Goal: Task Accomplishment & Management: Use online tool/utility

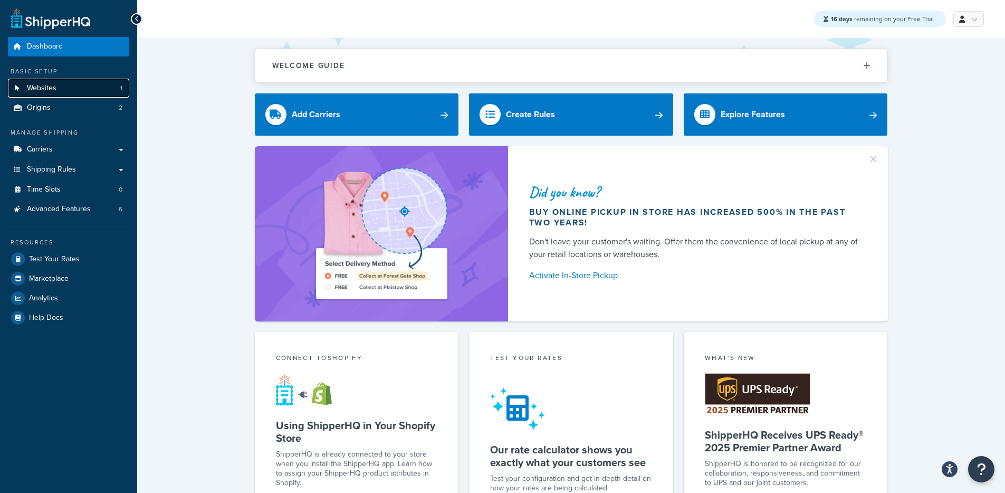
click at [34, 91] on span "Websites" at bounding box center [42, 88] width 30 height 9
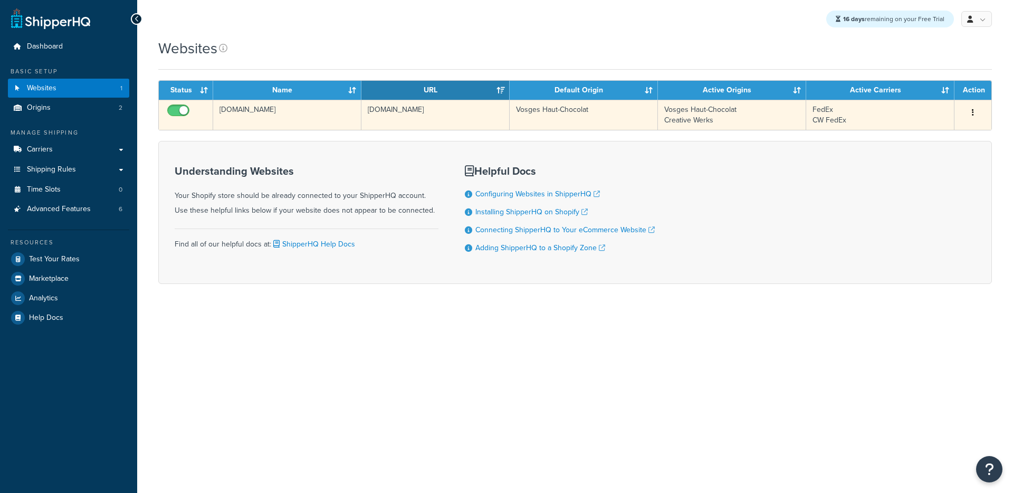
click at [403, 121] on td "[DOMAIN_NAME]" at bounding box center [435, 115] width 148 height 30
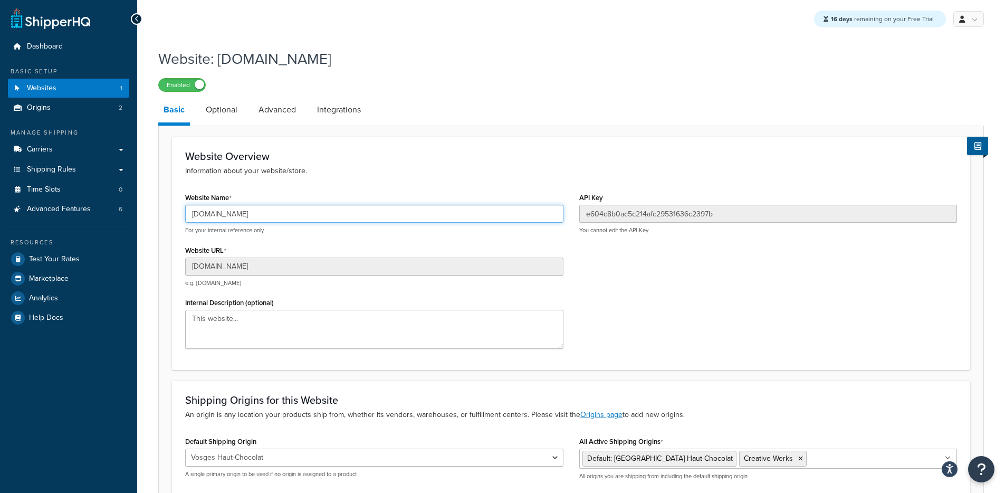
click at [258, 212] on input "[DOMAIN_NAME]" at bounding box center [374, 214] width 378 height 18
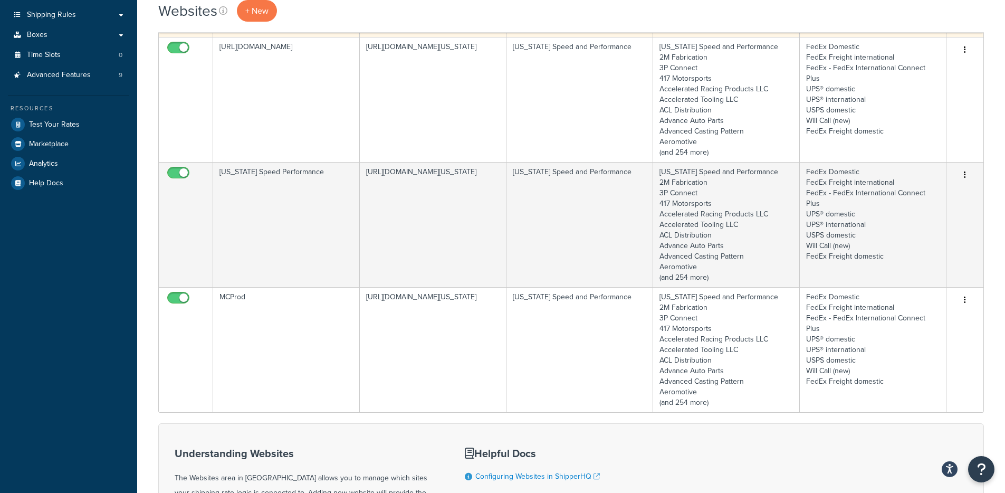
scroll to position [209, 0]
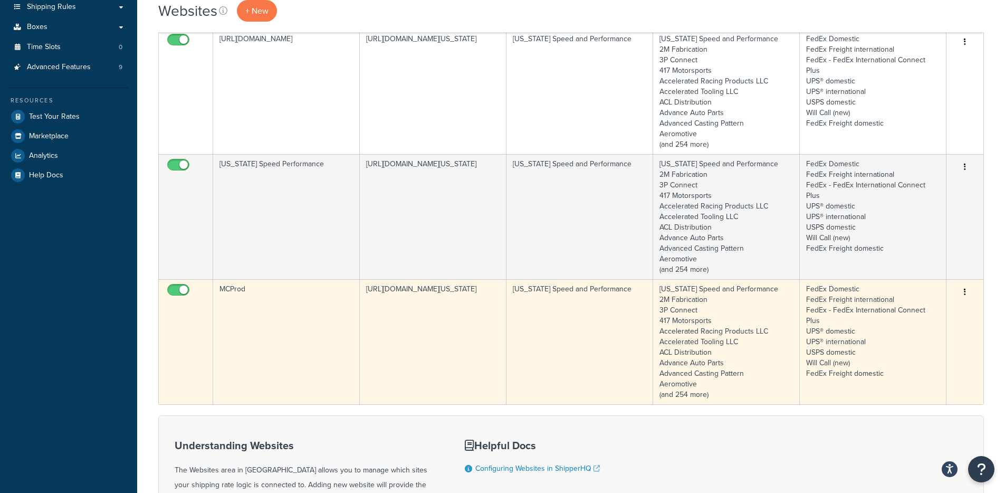
click at [298, 311] on td "MCProd" at bounding box center [286, 341] width 147 height 125
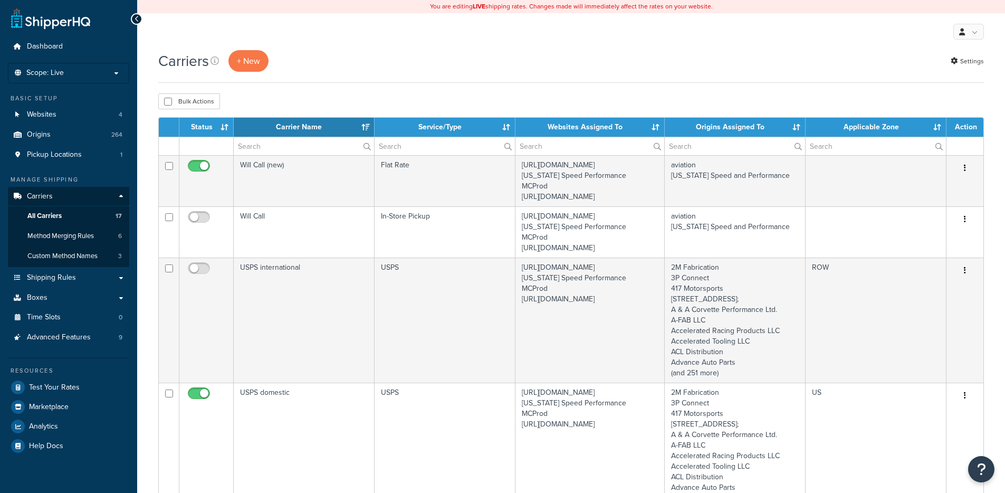
select select "15"
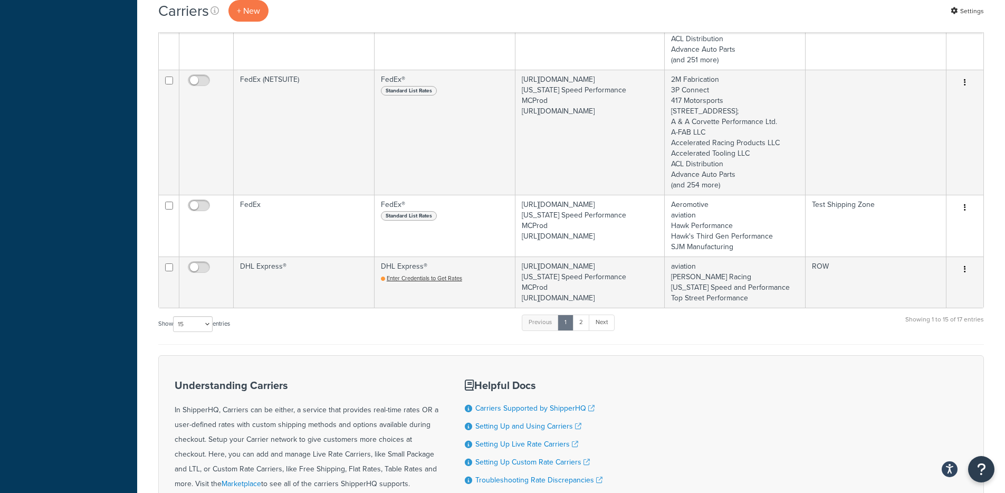
scroll to position [1365, 0]
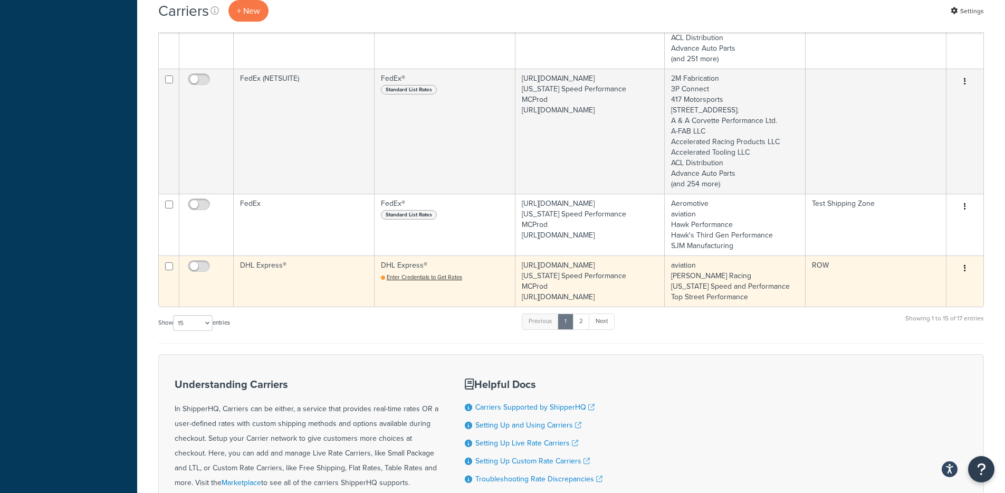
click at [289, 285] on td "DHL Express®" at bounding box center [304, 280] width 141 height 51
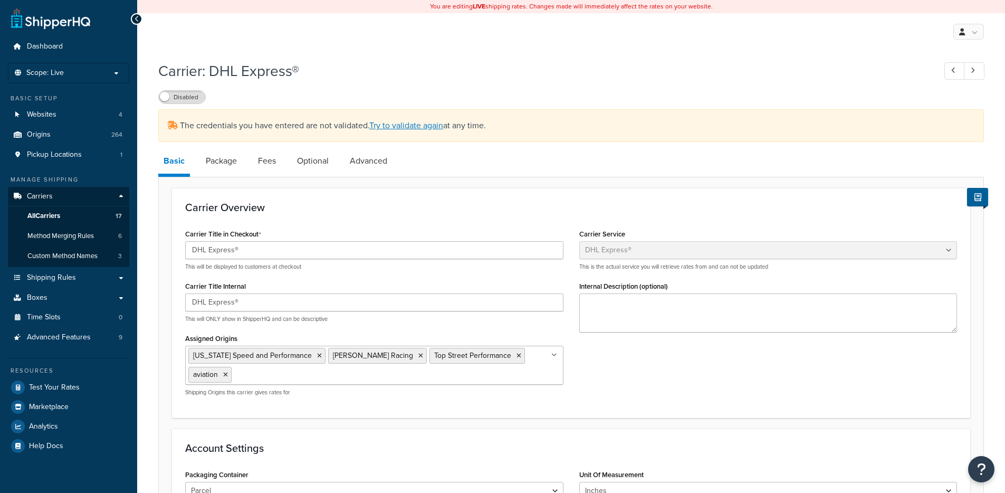
select select "dhl"
click at [408, 127] on link "Try to validate again" at bounding box center [406, 125] width 74 height 12
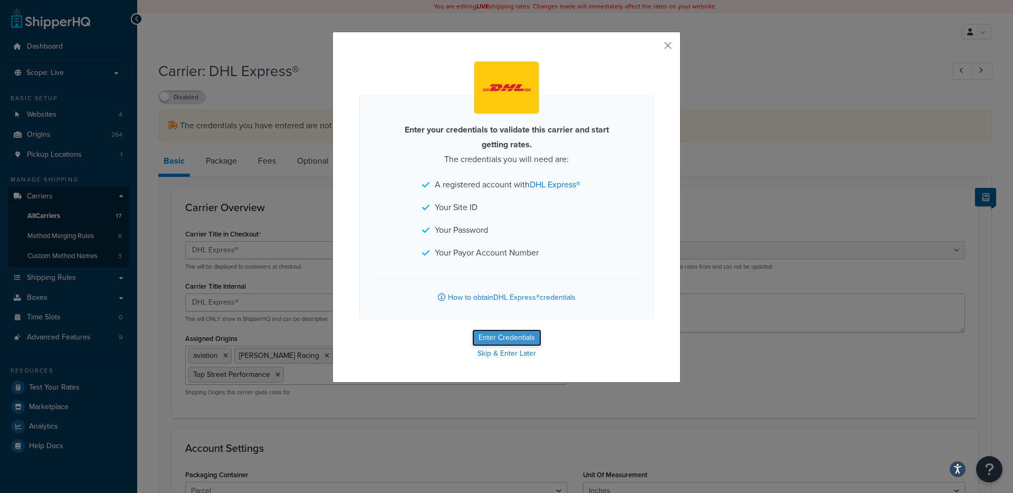
click at [519, 335] on button "Enter Credentials" at bounding box center [506, 337] width 69 height 17
select select "US"
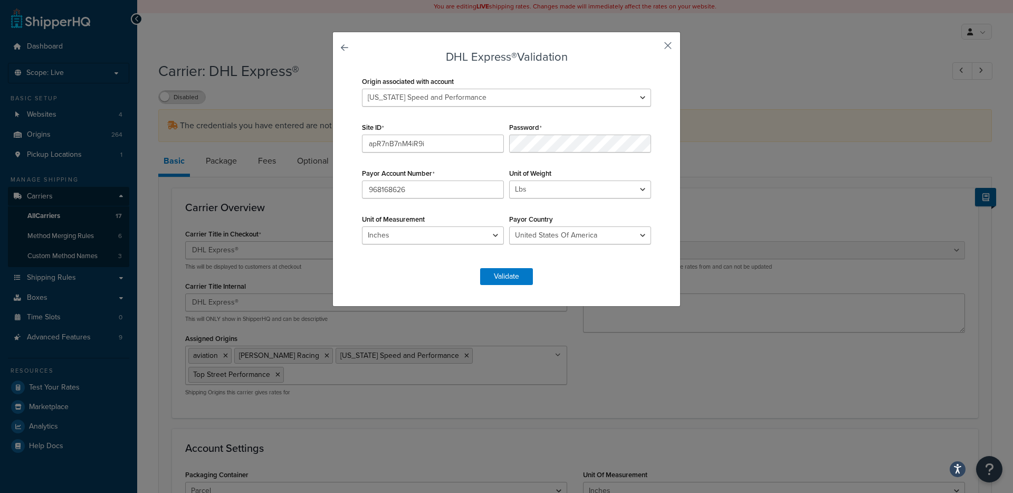
click at [654, 48] on button "button" at bounding box center [652, 49] width 3 height 3
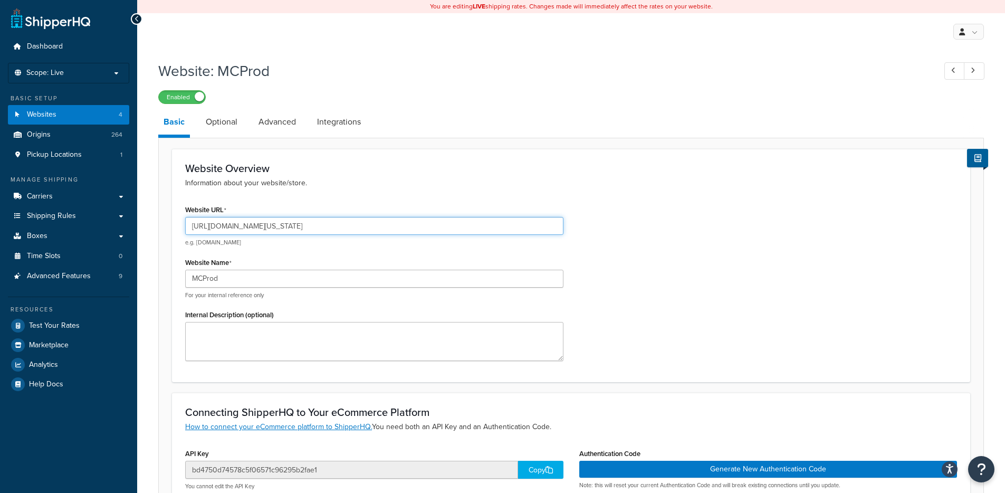
drag, startPoint x: 215, startPoint y: 227, endPoint x: 294, endPoint y: 228, distance: 79.1
click at [294, 228] on input "https://mcprod.texas-speed.com/" at bounding box center [374, 226] width 378 height 18
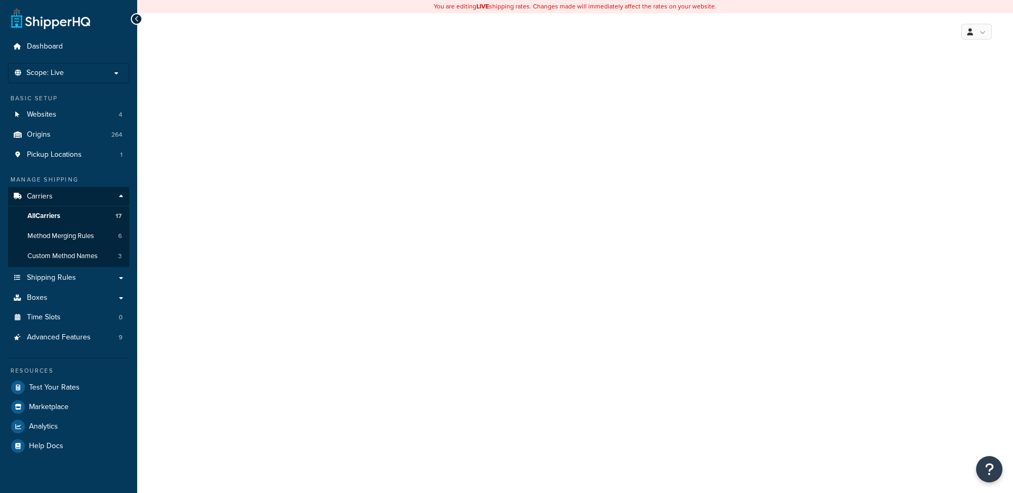
select select "dhl"
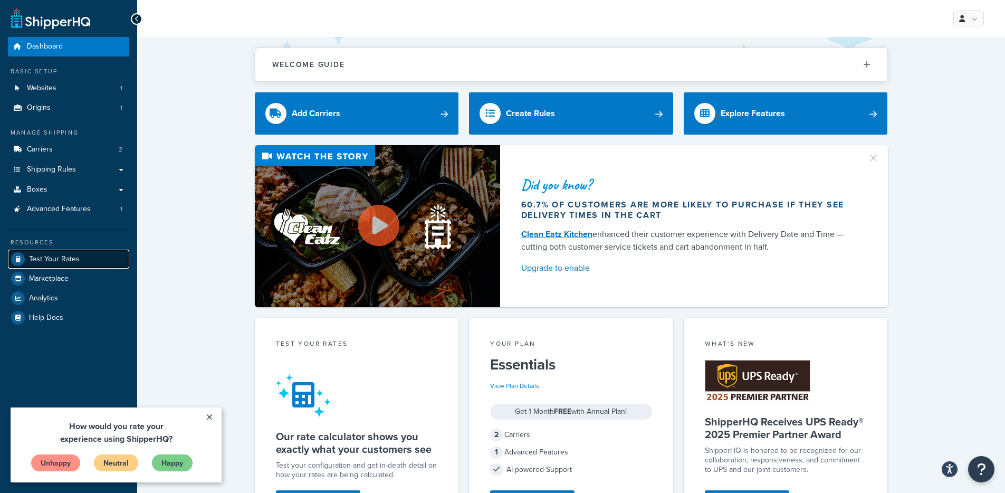
click at [65, 260] on span "Test Your Rates" at bounding box center [54, 259] width 51 height 9
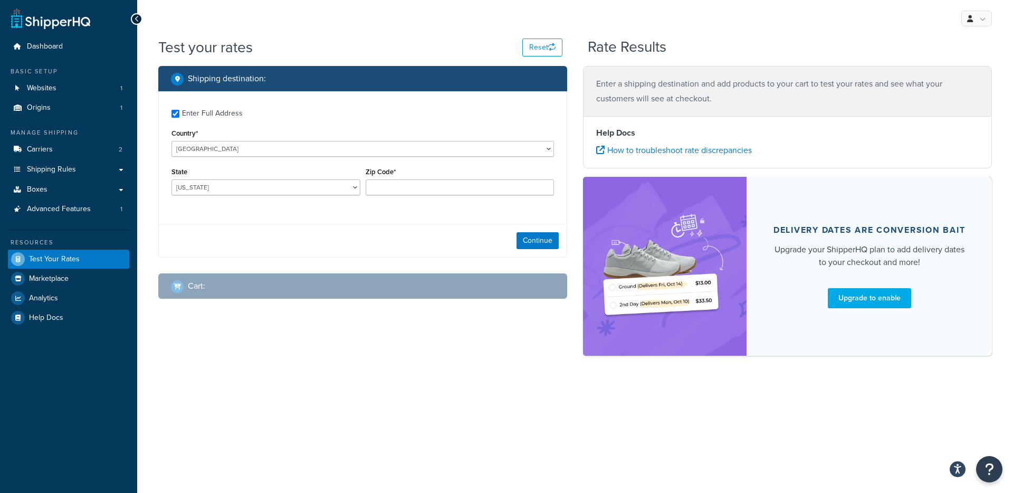
checkbox input "true"
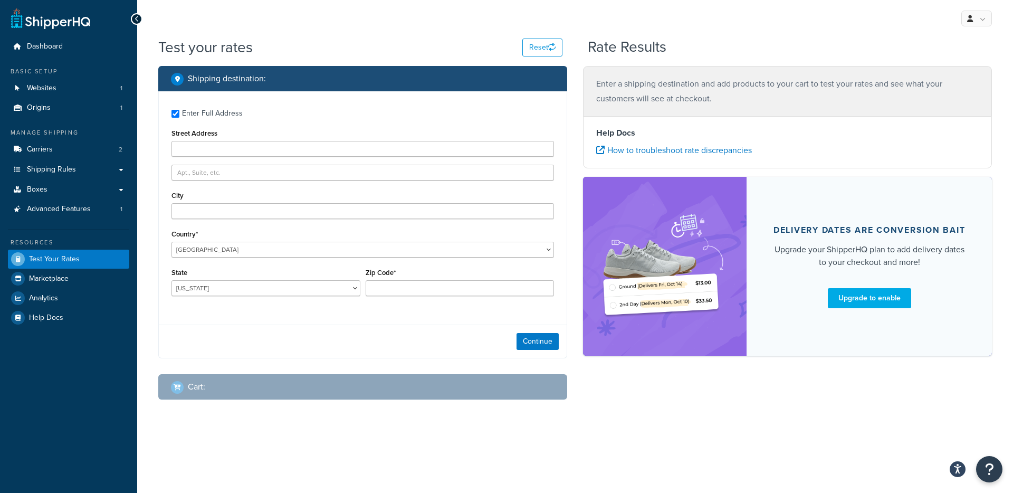
type input "304 Ross Street"
type input "St. Thomas"
type input "N5R 3Z4"
select select "CA"
select select "5534"
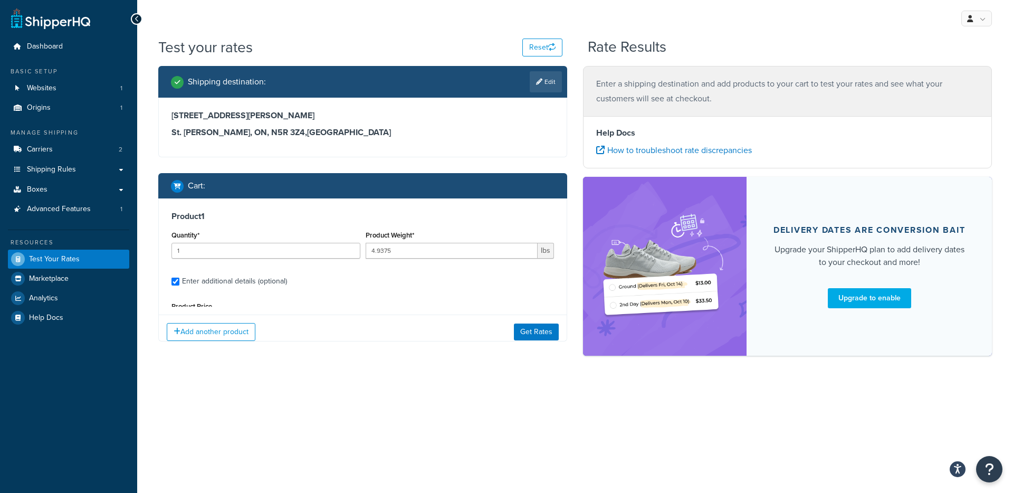
scroll to position [97, 0]
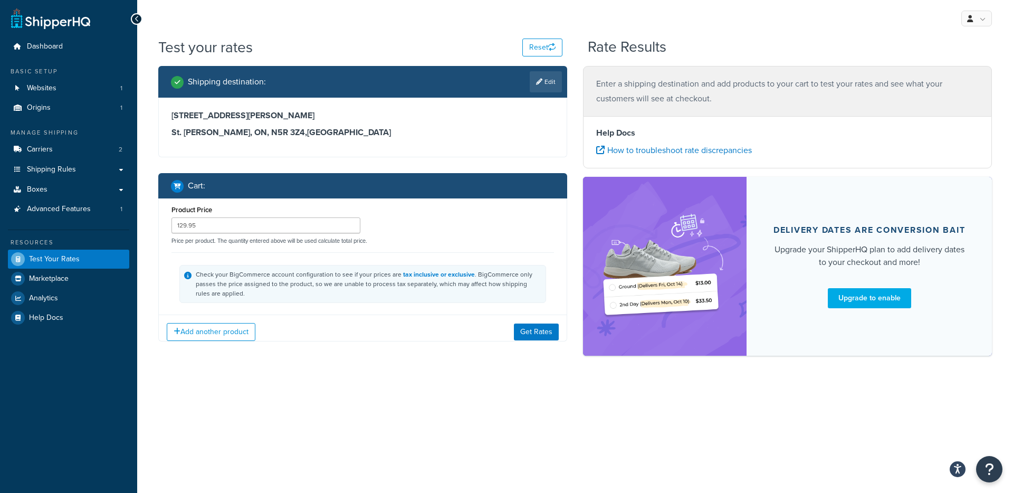
type input "AL"
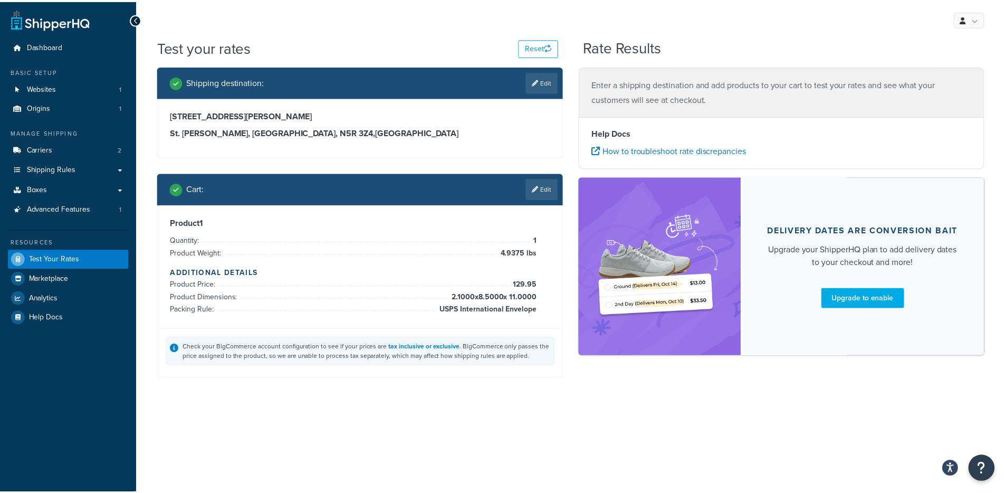
scroll to position [0, 0]
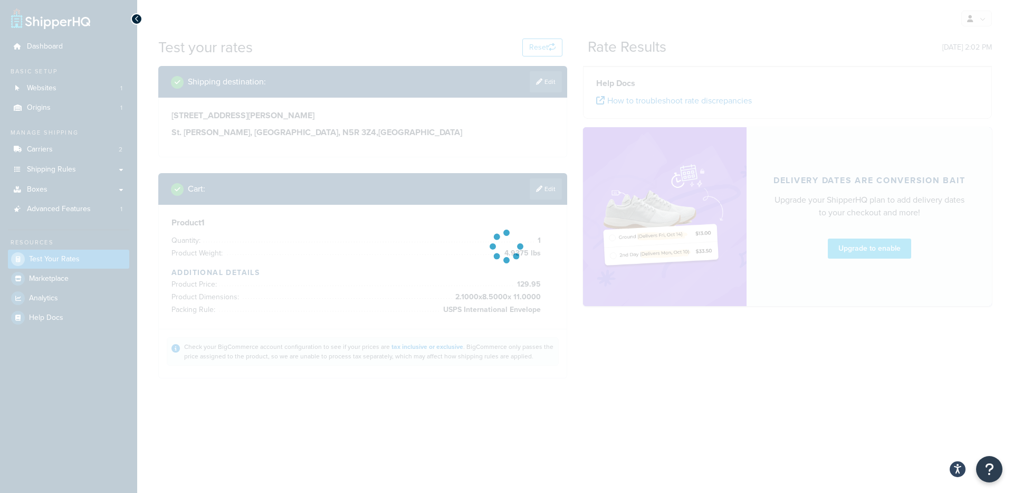
type input "ON"
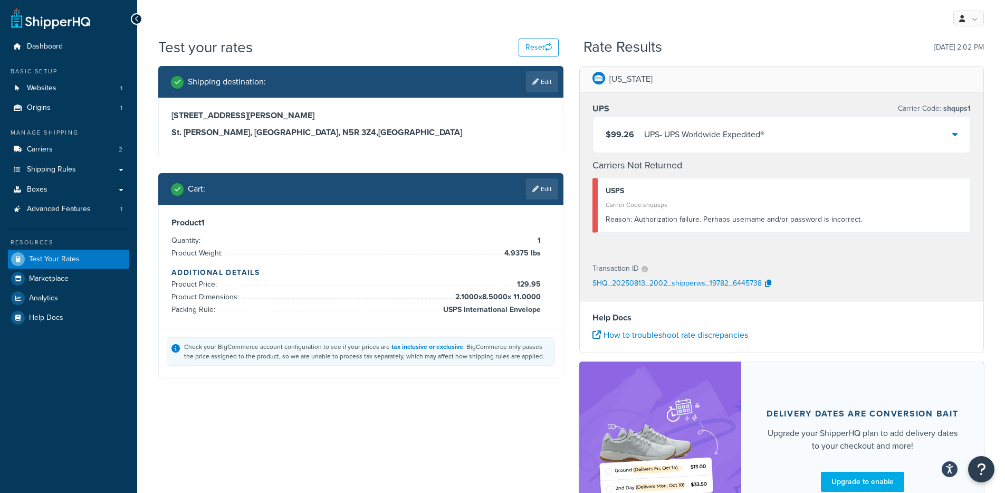
click at [783, 132] on div "$99.26 UPS - UPS Worldwide Expedited®" at bounding box center [782, 135] width 378 height 36
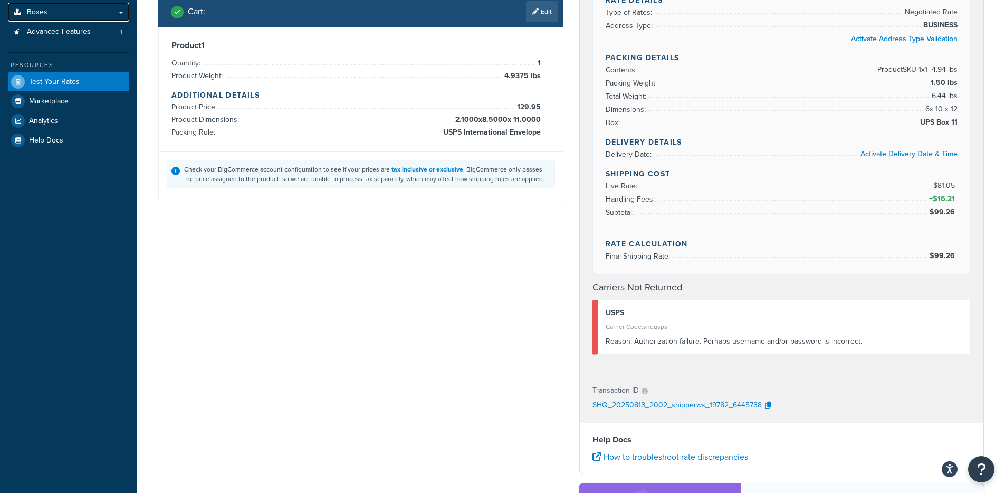
scroll to position [167, 0]
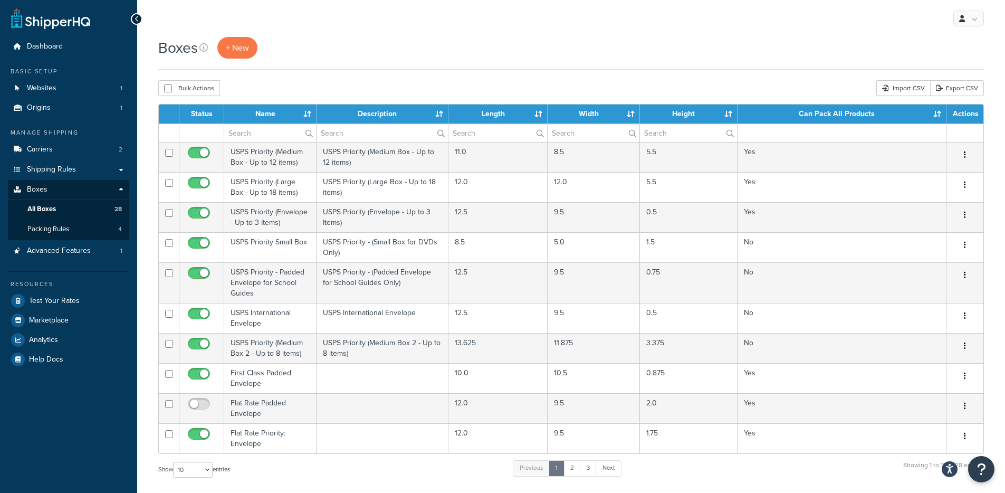
click at [936, 113] on th "Can Pack All Products" at bounding box center [842, 113] width 209 height 19
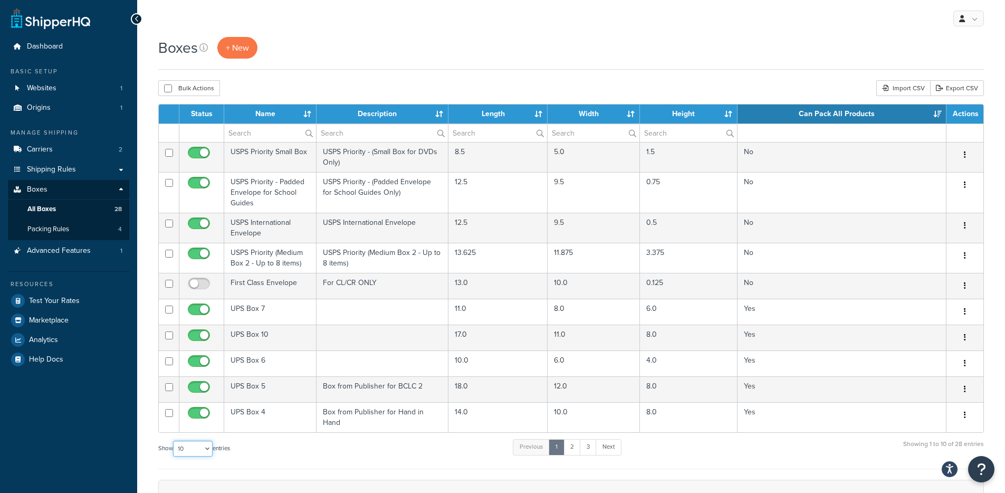
click at [198, 448] on select "10 15 25 50 100 1000" at bounding box center [193, 449] width 40 height 16
select select "50"
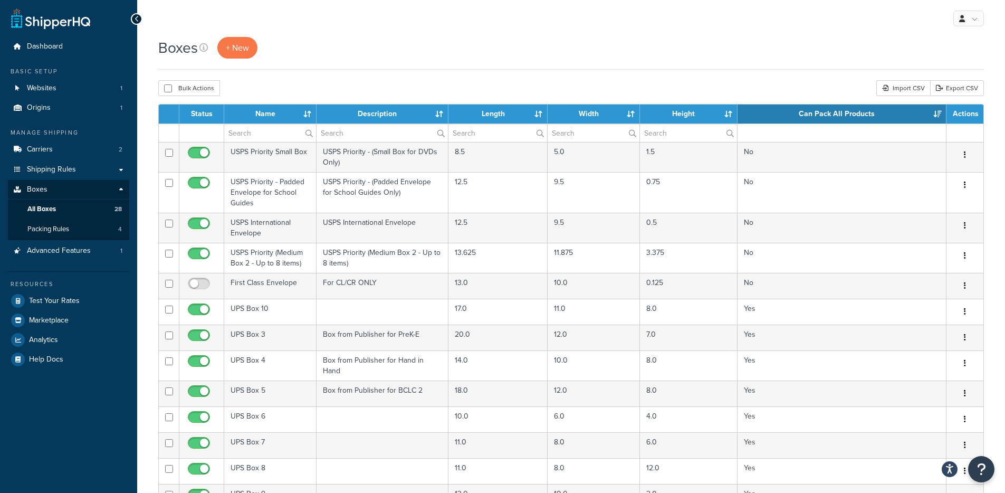
click at [538, 112] on th "Length" at bounding box center [497, 113] width 99 height 19
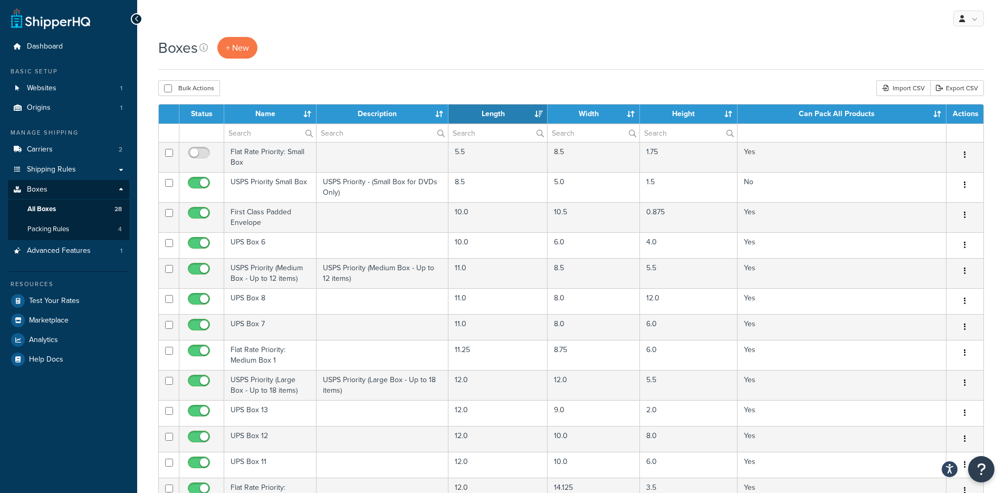
click at [538, 112] on th "Length" at bounding box center [497, 113] width 99 height 19
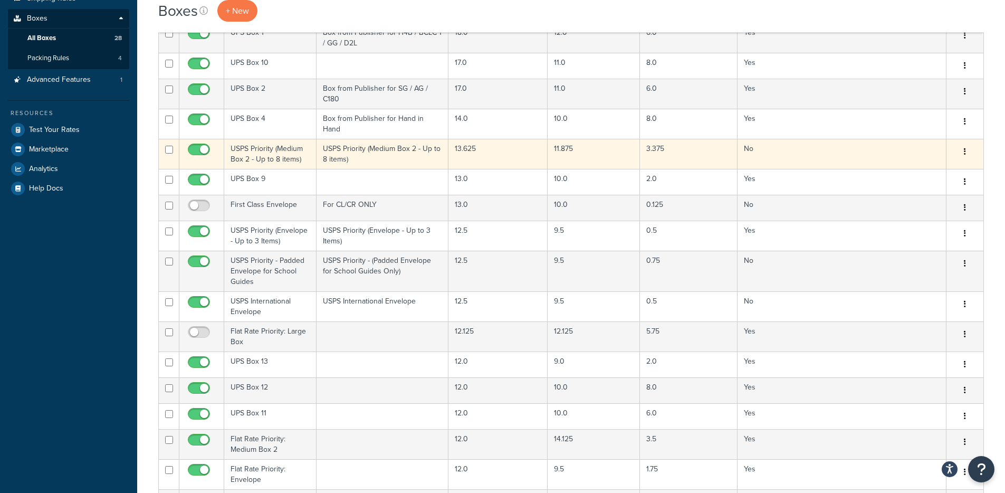
scroll to position [171, 0]
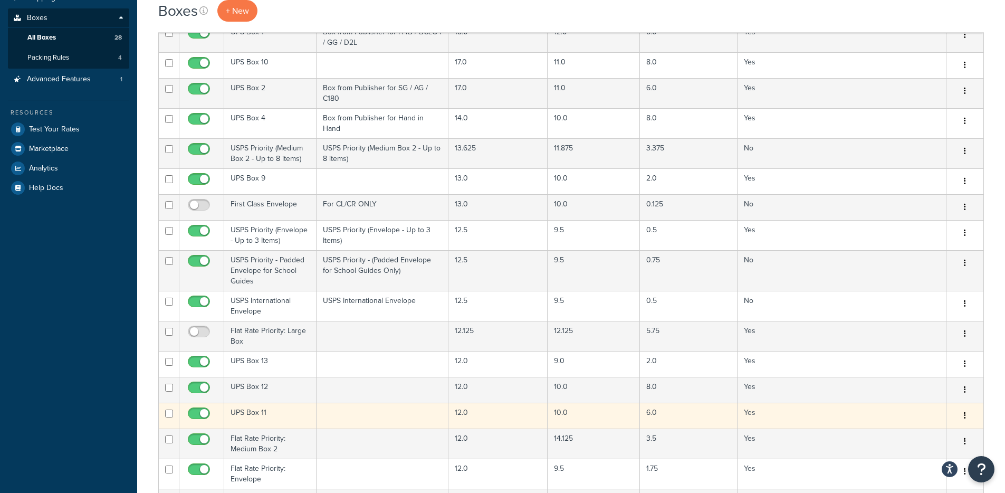
click at [964, 413] on icon "button" at bounding box center [965, 414] width 2 height 7
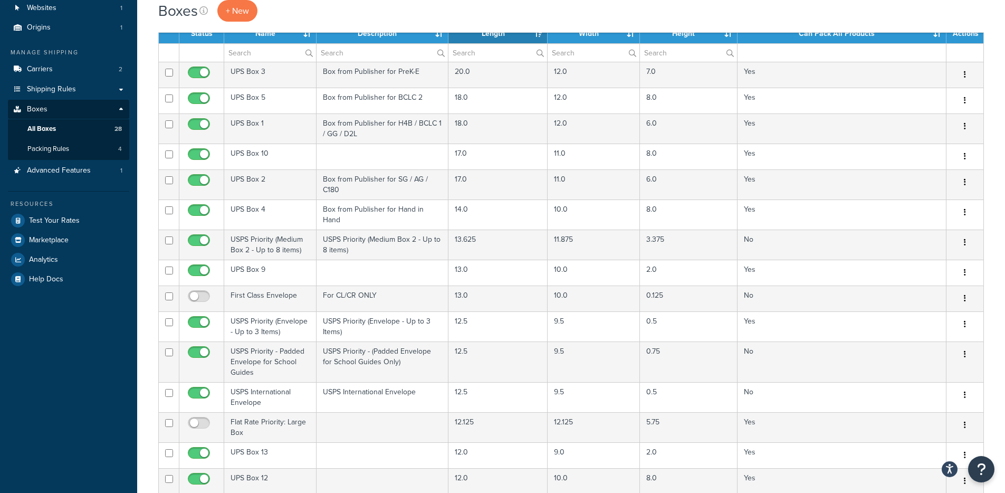
scroll to position [0, 0]
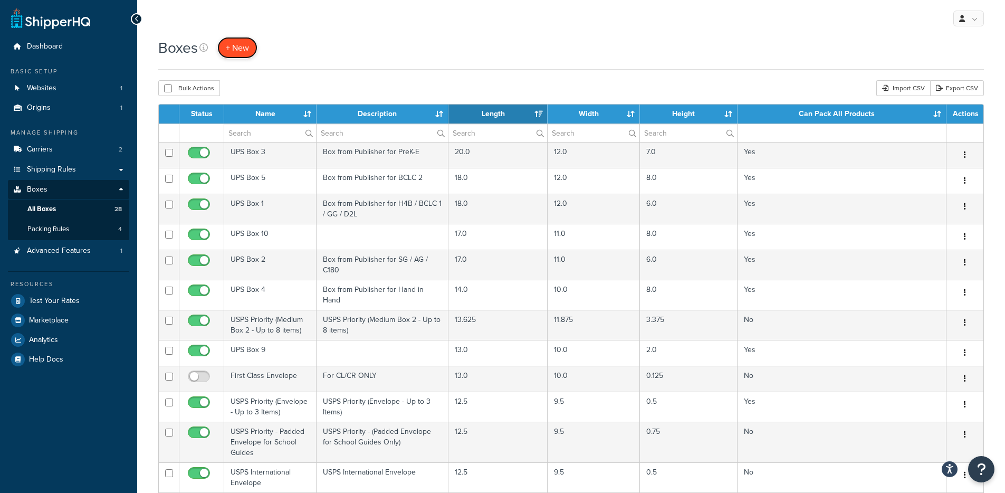
click at [242, 51] on span "+ New" at bounding box center [237, 48] width 23 height 12
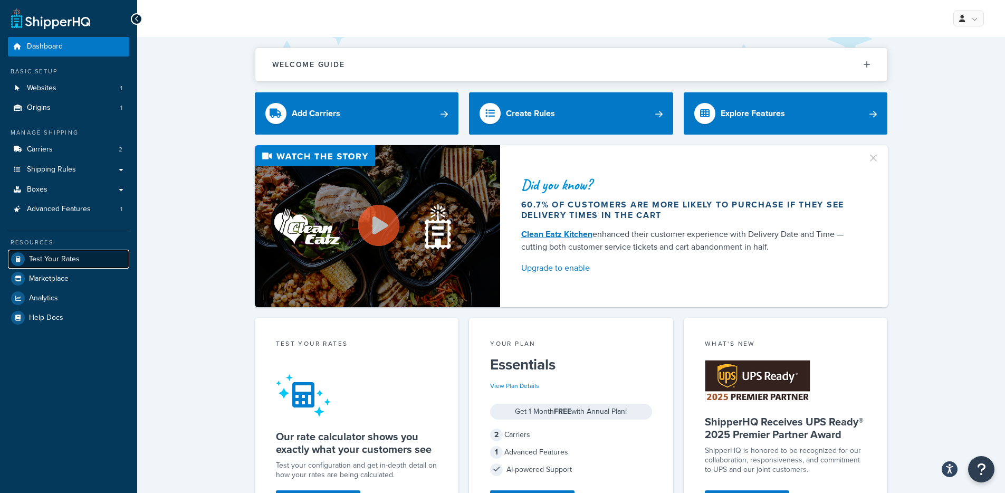
click at [62, 251] on link "Test Your Rates" at bounding box center [68, 259] width 121 height 19
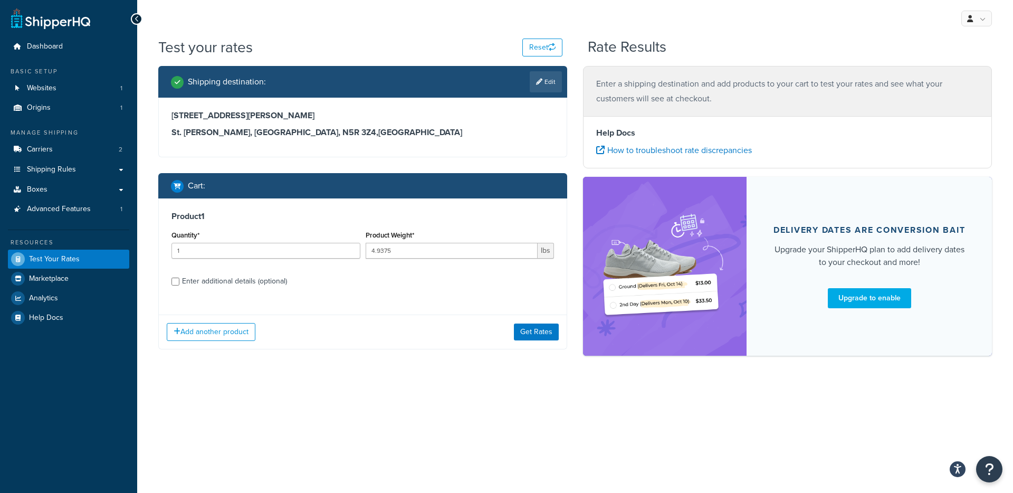
click at [229, 283] on div "Enter additional details (optional)" at bounding box center [234, 281] width 105 height 15
click at [179, 283] on input "Enter additional details (optional)" at bounding box center [175, 281] width 8 height 8
checkbox input "true"
select select "5534"
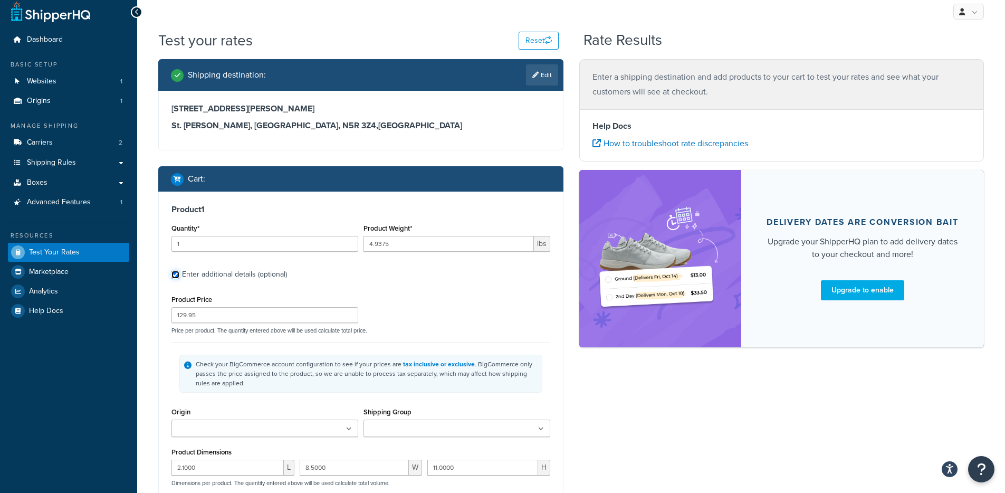
scroll to position [17, 0]
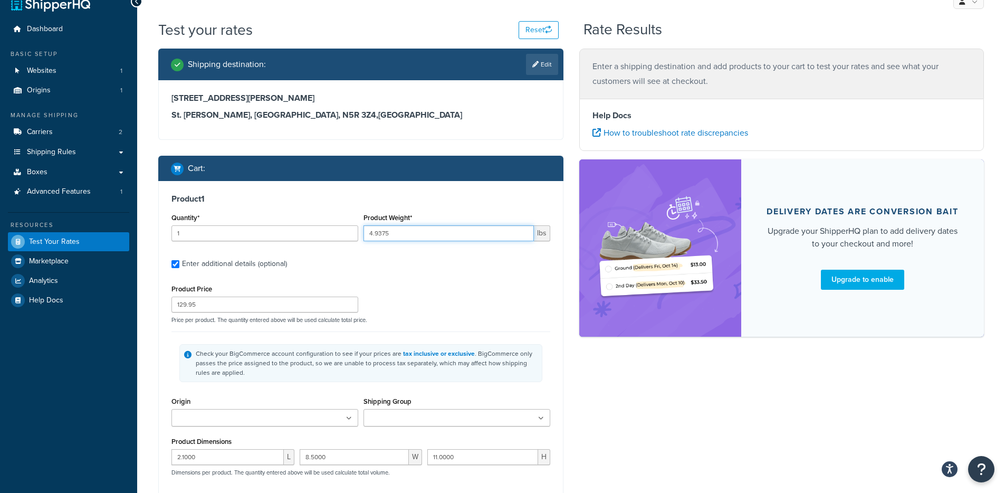
drag, startPoint x: 407, startPoint y: 237, endPoint x: 366, endPoint y: 234, distance: 41.8
click at [366, 234] on input "4.9375" at bounding box center [448, 233] width 170 height 16
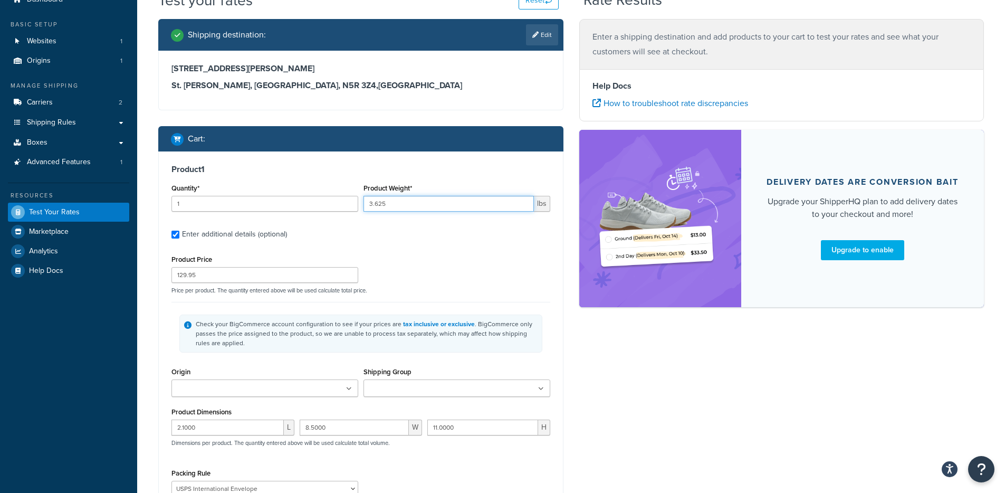
scroll to position [56, 0]
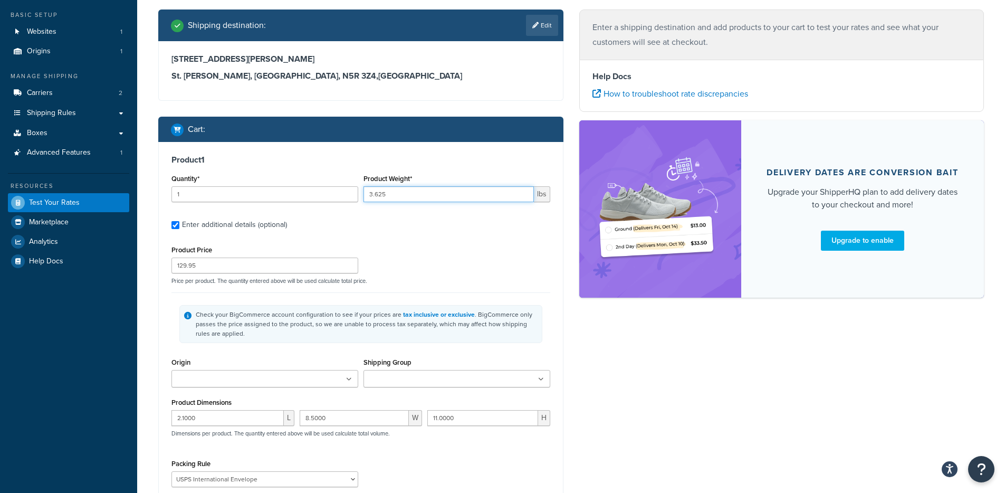
type input "3.625"
click at [219, 411] on input "2.1000" at bounding box center [227, 418] width 112 height 16
type input "12"
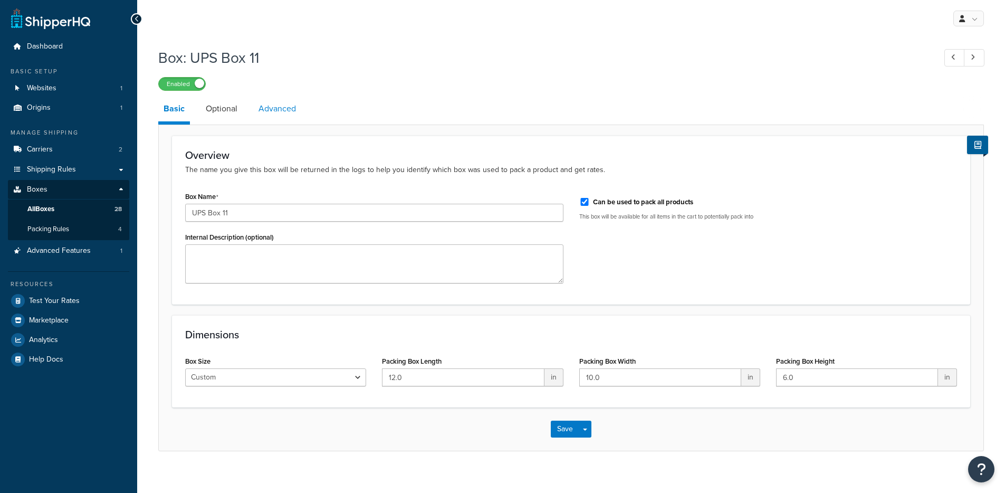
click at [289, 101] on link "Advanced" at bounding box center [277, 108] width 48 height 25
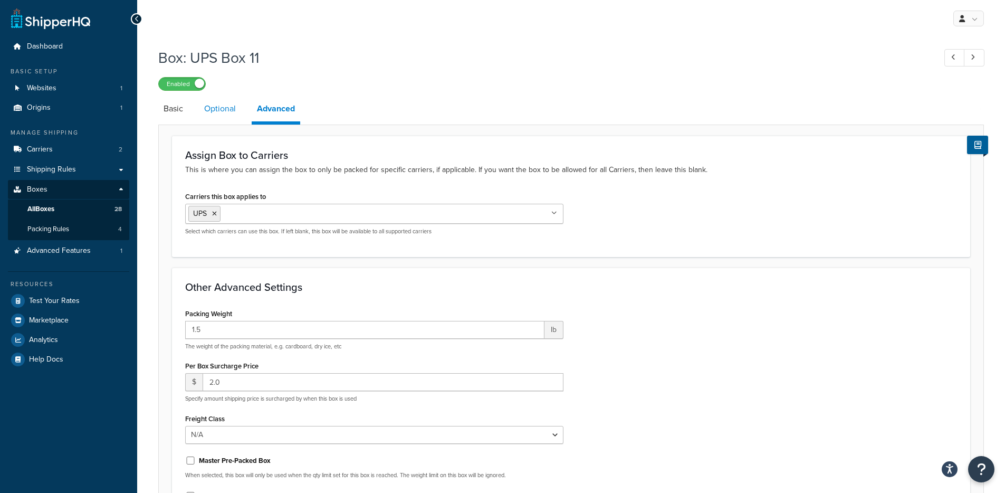
click at [219, 112] on link "Optional" at bounding box center [220, 108] width 42 height 25
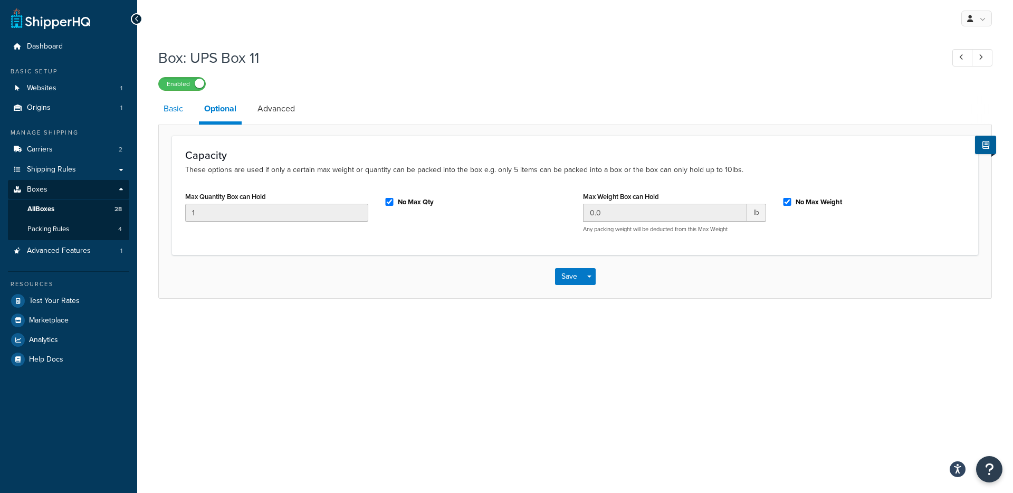
click at [174, 112] on link "Basic" at bounding box center [173, 108] width 30 height 25
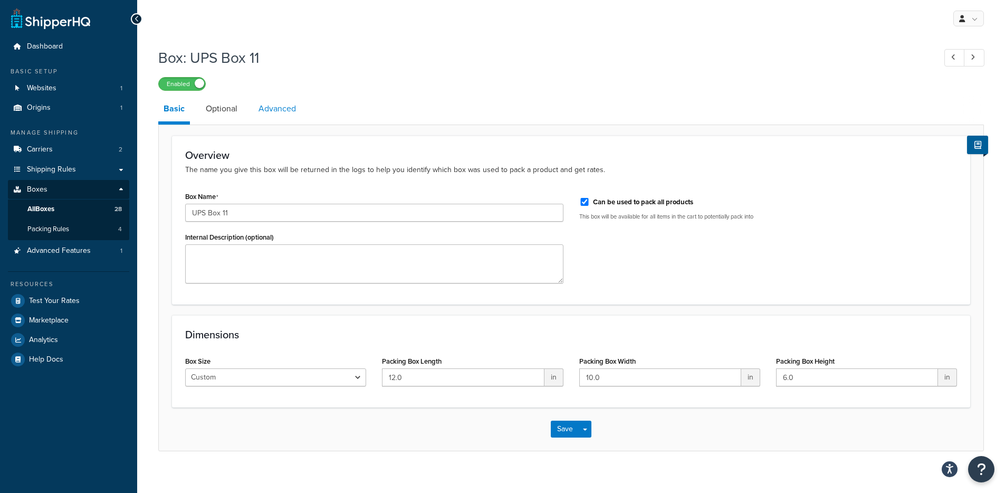
click at [284, 112] on link "Advanced" at bounding box center [277, 108] width 48 height 25
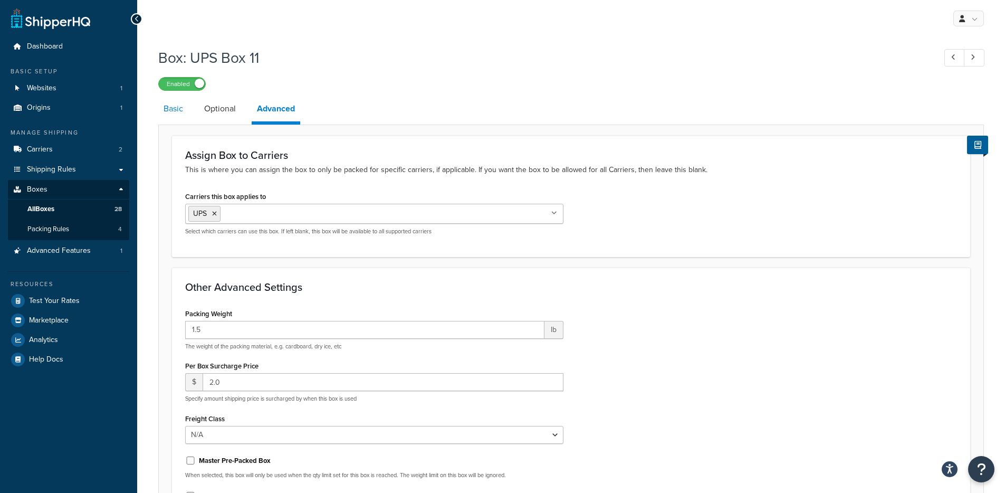
click at [174, 112] on link "Basic" at bounding box center [173, 108] width 30 height 25
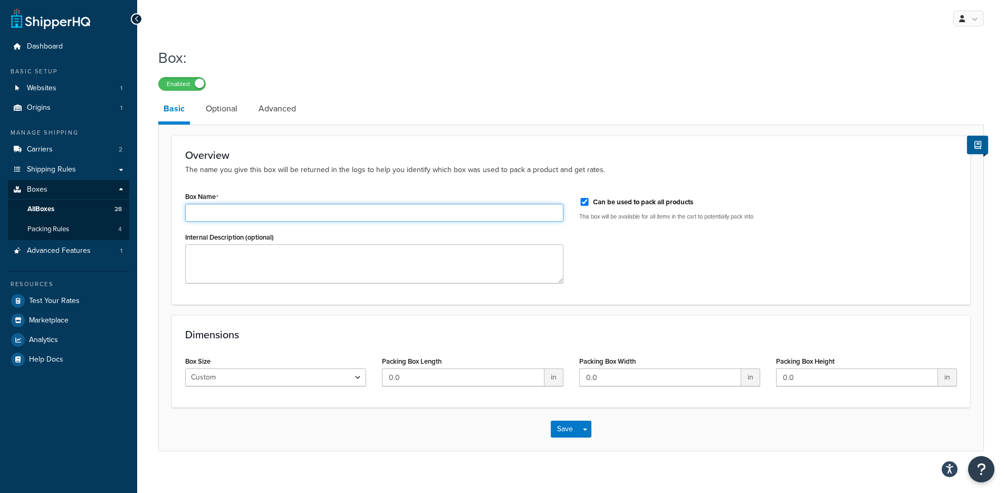
click at [232, 208] on input "Box Name" at bounding box center [374, 213] width 378 height 18
type input "test - box"
drag, startPoint x: 422, startPoint y: 377, endPoint x: 387, endPoint y: 377, distance: 34.8
click at [387, 377] on input "0.0" at bounding box center [463, 377] width 162 height 18
type input "12"
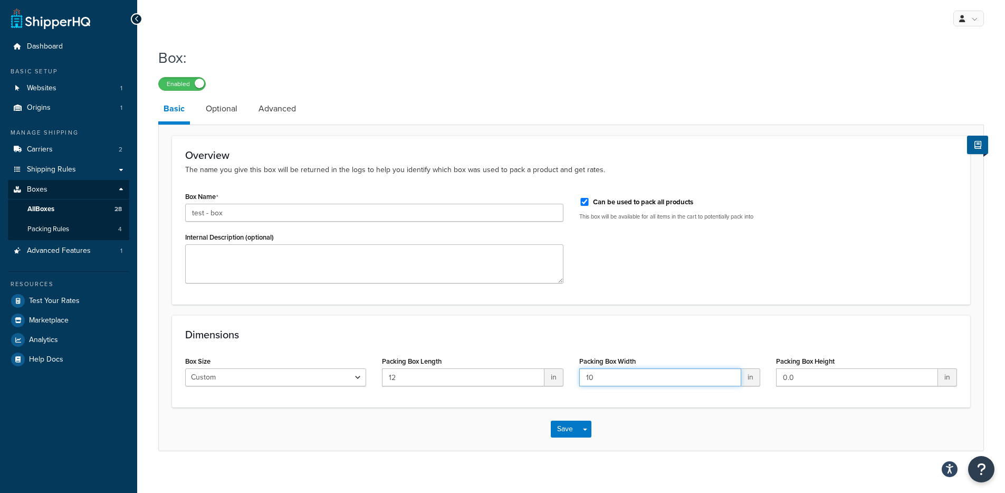
type input "10"
type input "4"
click at [232, 116] on link "Optional" at bounding box center [221, 108] width 42 height 25
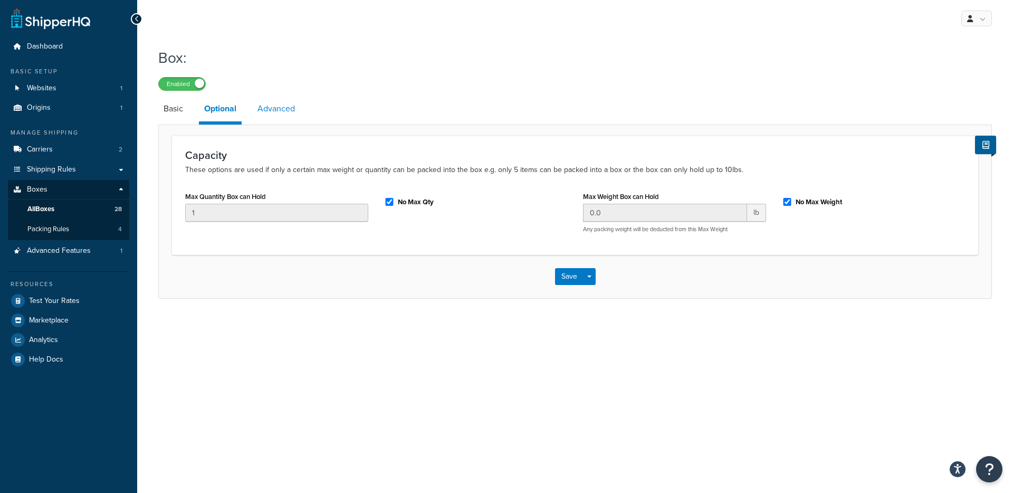
click at [287, 118] on link "Advanced" at bounding box center [276, 108] width 48 height 25
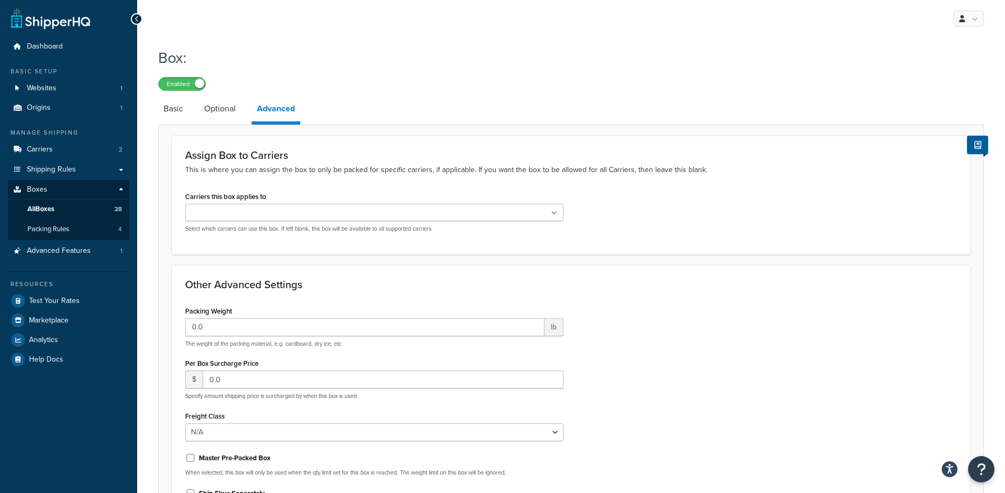
click at [237, 213] on input "Carriers this box applies to" at bounding box center [234, 213] width 93 height 12
click at [745, 260] on form "Assign Box to Carriers This is where you can assign the box to only be packed f…" at bounding box center [571, 357] width 825 height 443
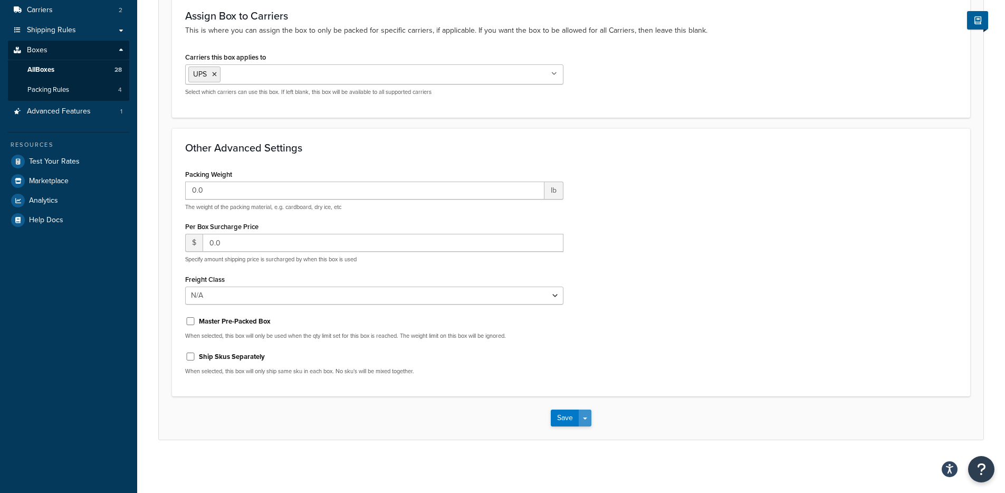
click at [586, 418] on span "button" at bounding box center [585, 418] width 4 height 2
click at [587, 428] on button "Save and Edit" at bounding box center [602, 437] width 102 height 22
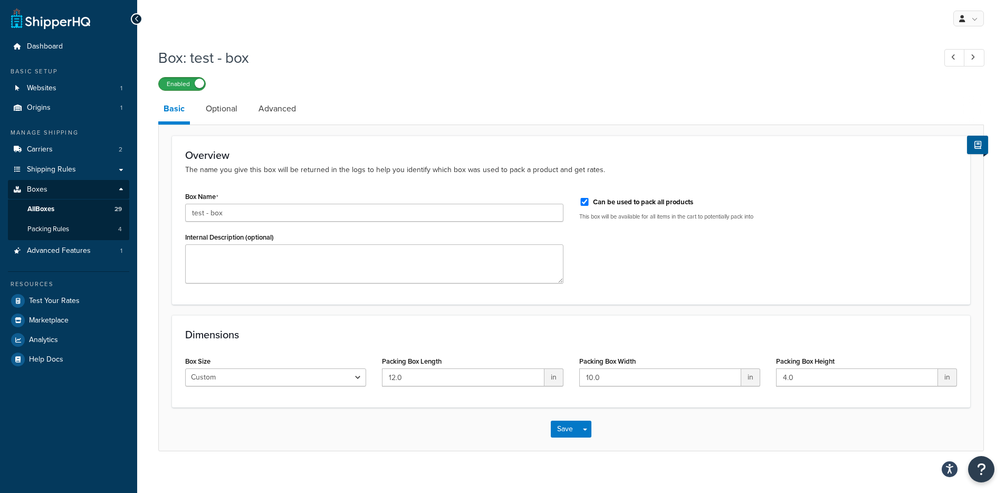
click at [193, 89] on label "Enabled" at bounding box center [182, 84] width 46 height 13
click at [57, 206] on link "All Boxes 29" at bounding box center [68, 209] width 121 height 20
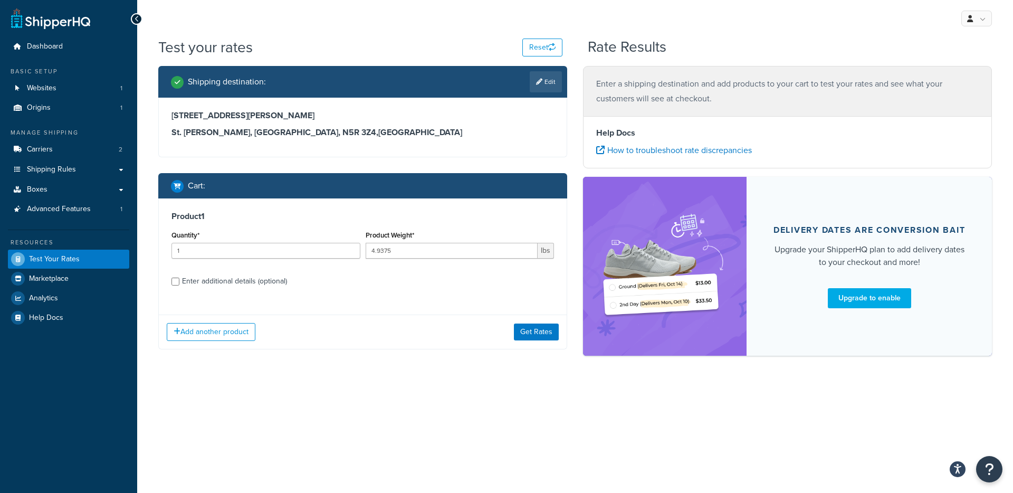
click at [280, 233] on div "Product 1 Quantity* 1 Product Weight* 4.9375 lbs Enter additional details (opti…" at bounding box center [363, 252] width 408 height 108
click at [245, 276] on div "Enter additional details (optional)" at bounding box center [234, 281] width 105 height 15
click at [179, 277] on input "Enter additional details (optional)" at bounding box center [175, 281] width 8 height 8
checkbox input "true"
select select "5534"
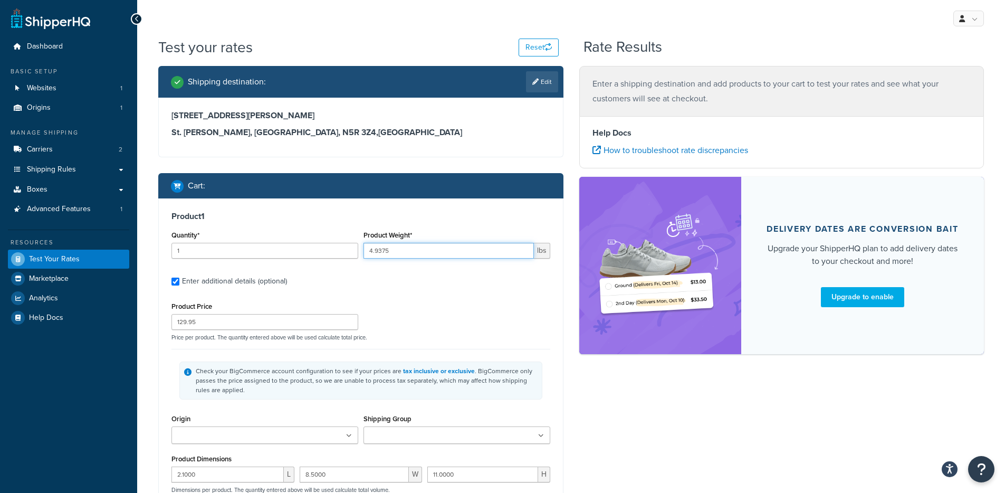
drag, startPoint x: 409, startPoint y: 250, endPoint x: 374, endPoint y: 246, distance: 35.6
click at [374, 246] on input "4.9375" at bounding box center [448, 251] width 170 height 16
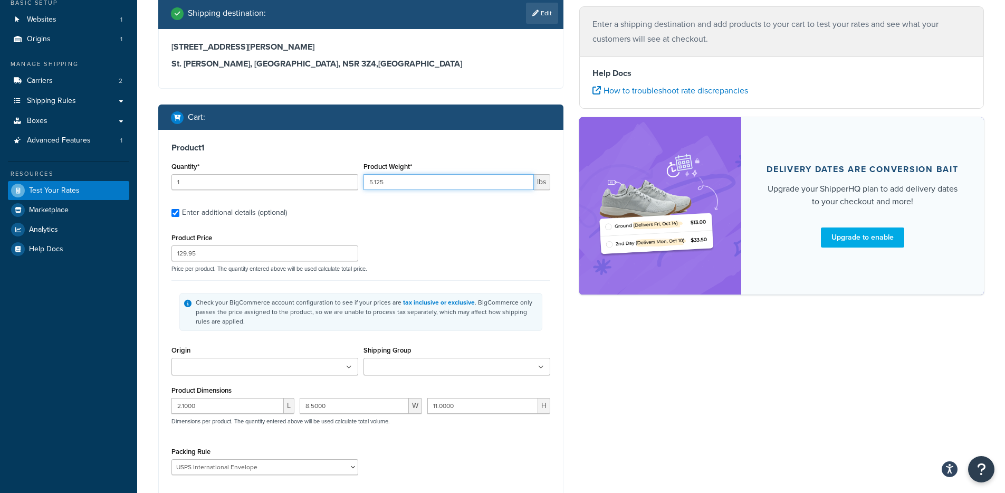
scroll to position [75, 0]
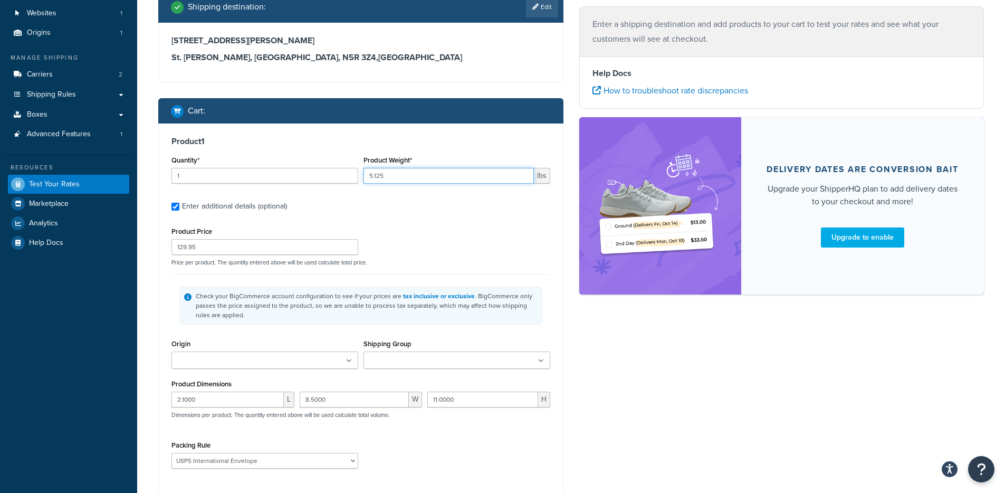
type input "5.125"
drag, startPoint x: 236, startPoint y: 403, endPoint x: 167, endPoint y: 397, distance: 69.8
click at [167, 397] on div "Product 1 Quantity* 1 Product Weight* 5.125 lbs Enter additional details (optio…" at bounding box center [361, 306] width 404 height 366
type input "12"
type input "10"
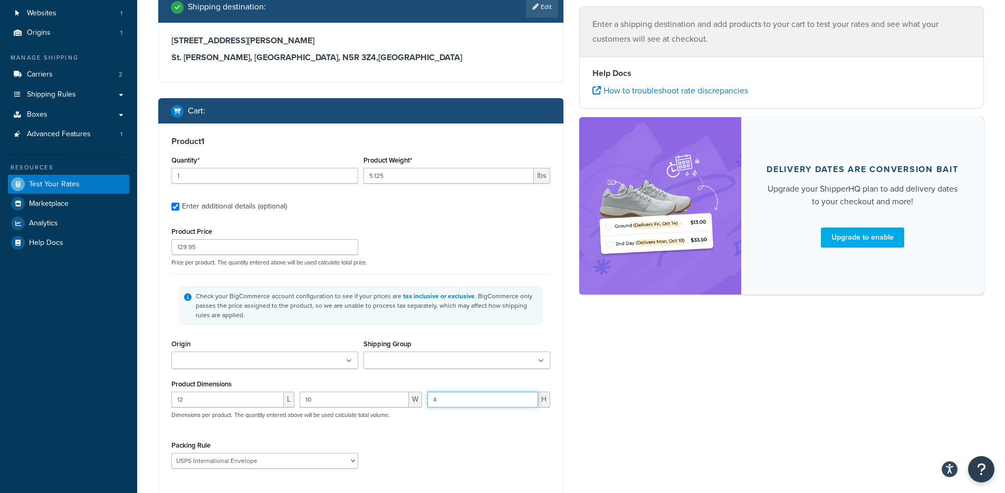
type input "4"
click at [345, 461] on select "GingerbreadGirlShipping USPS International Envelope USPS Priority Flat Rate Pad…" at bounding box center [264, 461] width 187 height 16
select select
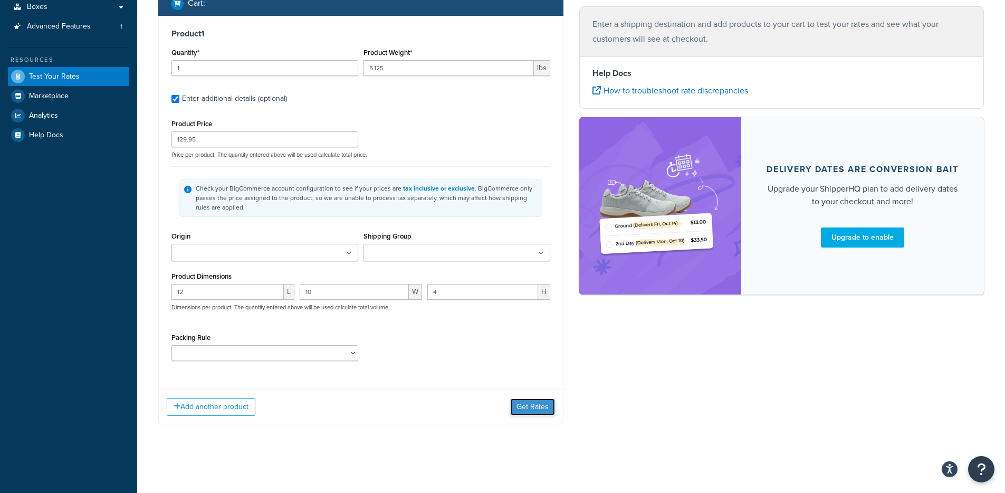
click at [544, 407] on button "Get Rates" at bounding box center [532, 406] width 45 height 17
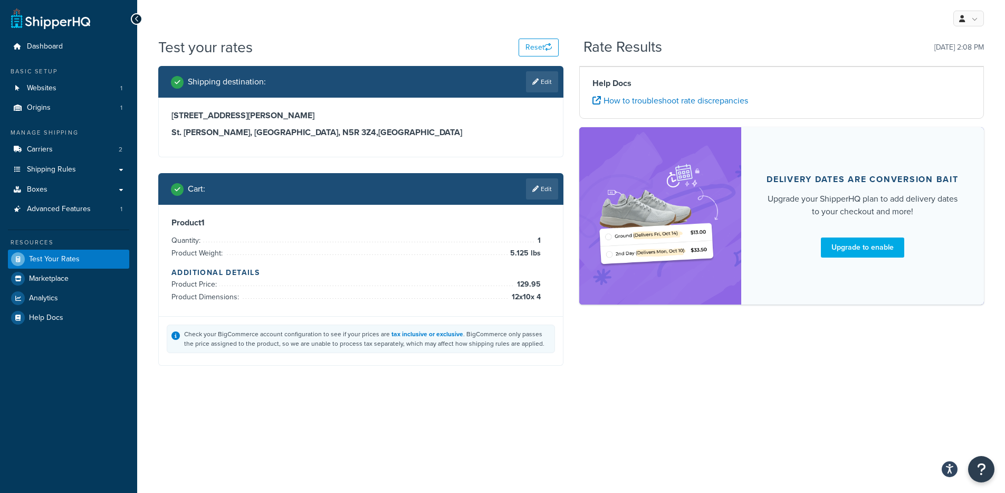
scroll to position [0, 0]
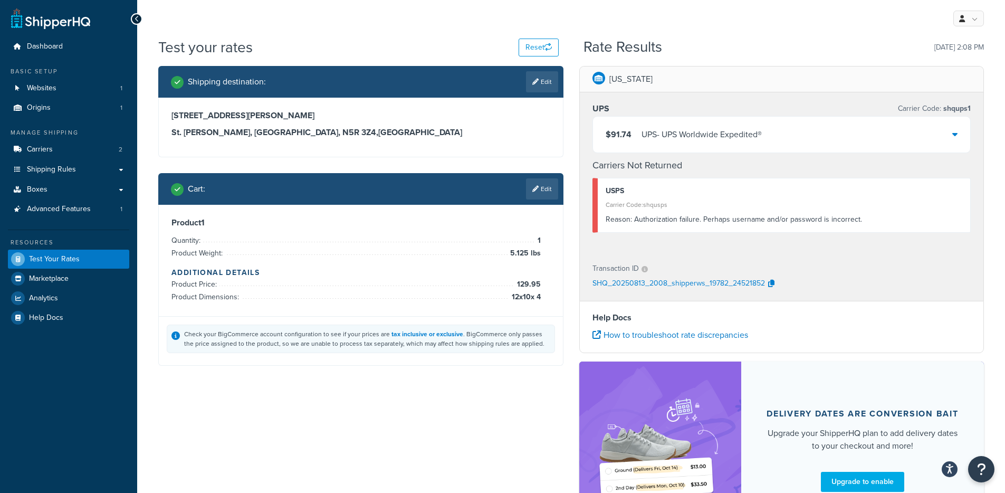
click at [765, 136] on div "$91.74 UPS - UPS Worldwide Expedited®" at bounding box center [782, 135] width 378 height 36
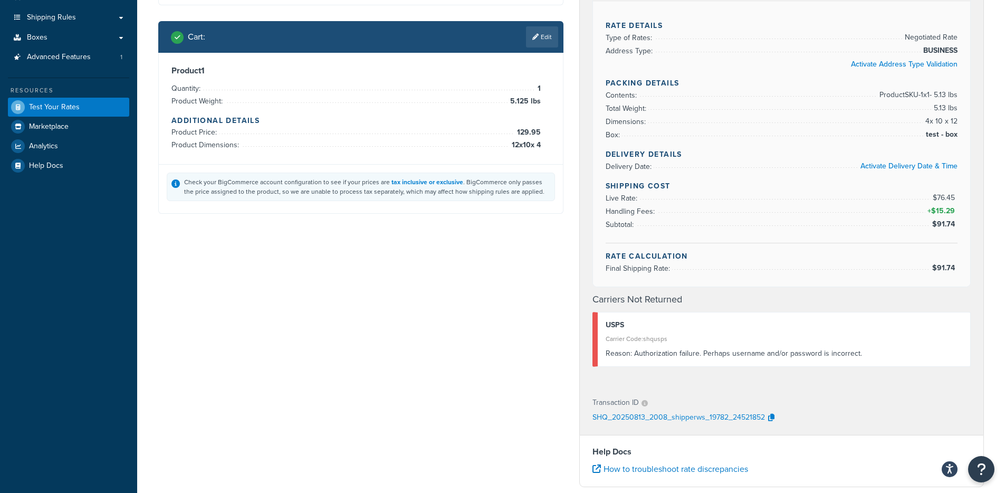
scroll to position [192, 0]
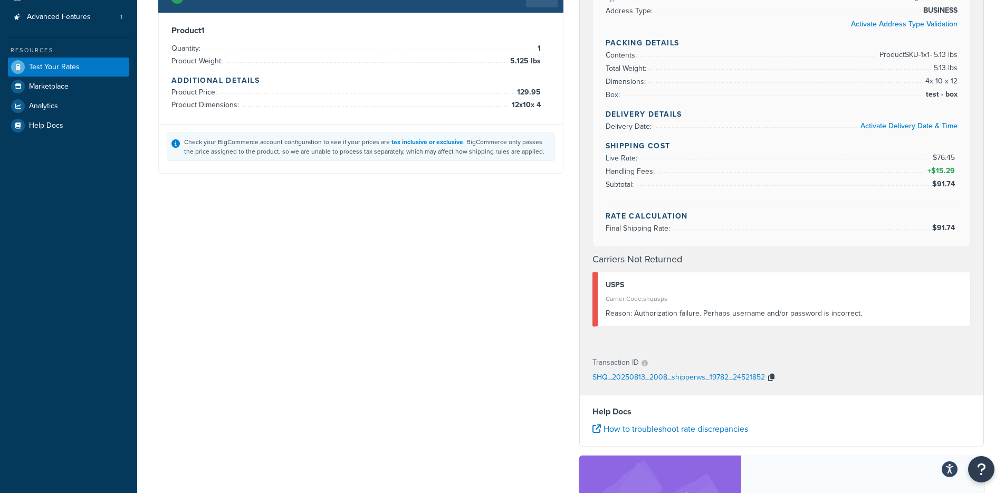
click at [770, 379] on icon "button" at bounding box center [771, 377] width 6 height 7
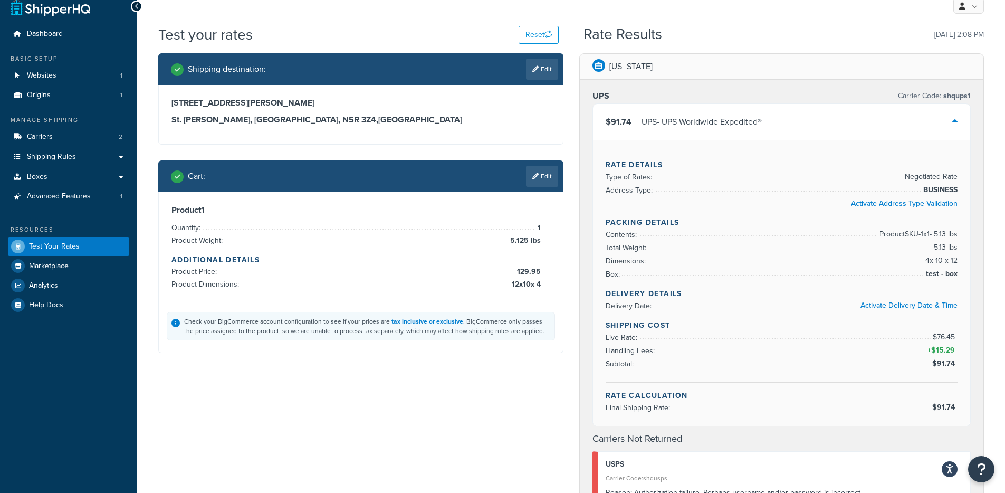
scroll to position [11, 0]
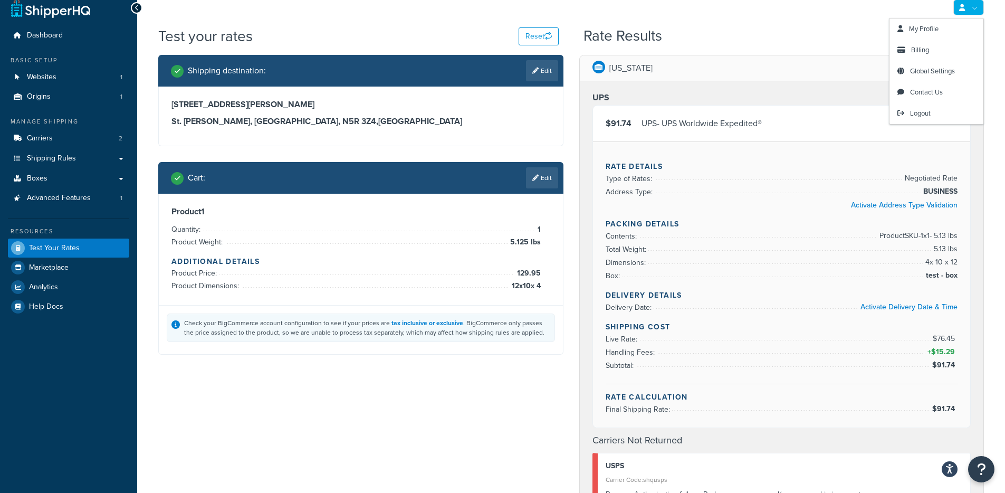
click at [973, 6] on link at bounding box center [968, 7] width 31 height 16
click at [945, 337] on span "$76.45" at bounding box center [945, 338] width 25 height 11
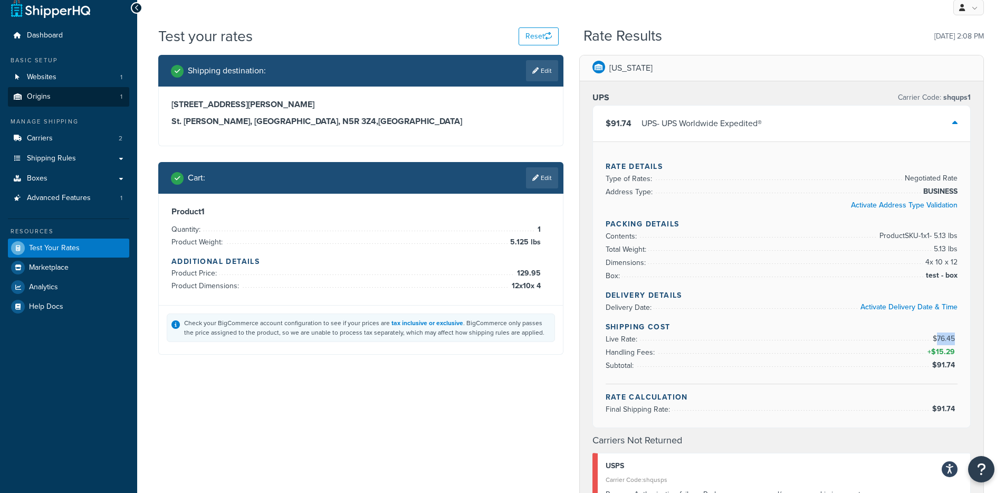
copy span "76.45"
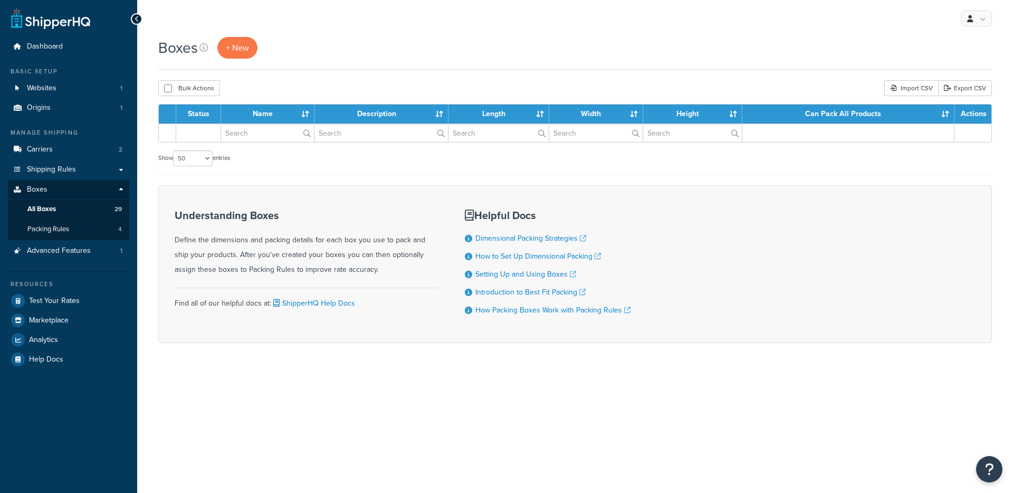
select select "50"
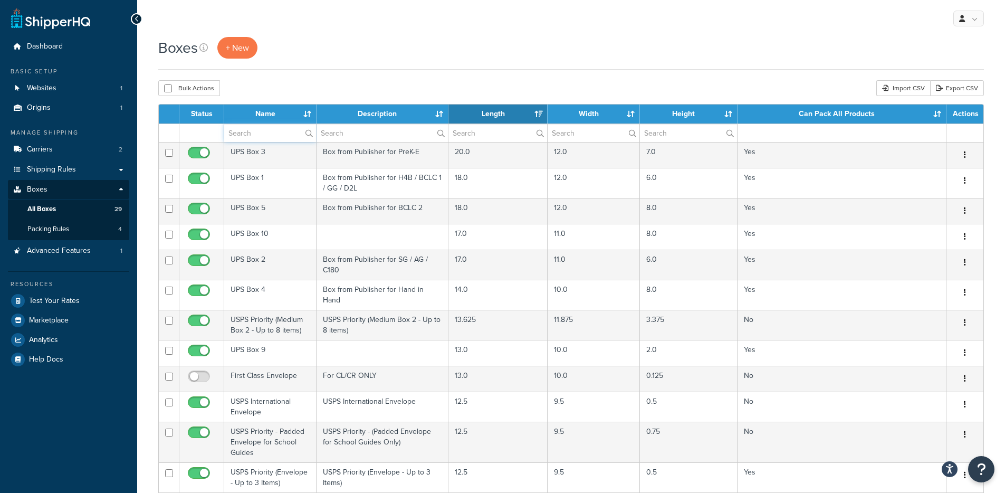
click at [259, 129] on input "text" at bounding box center [270, 133] width 92 height 18
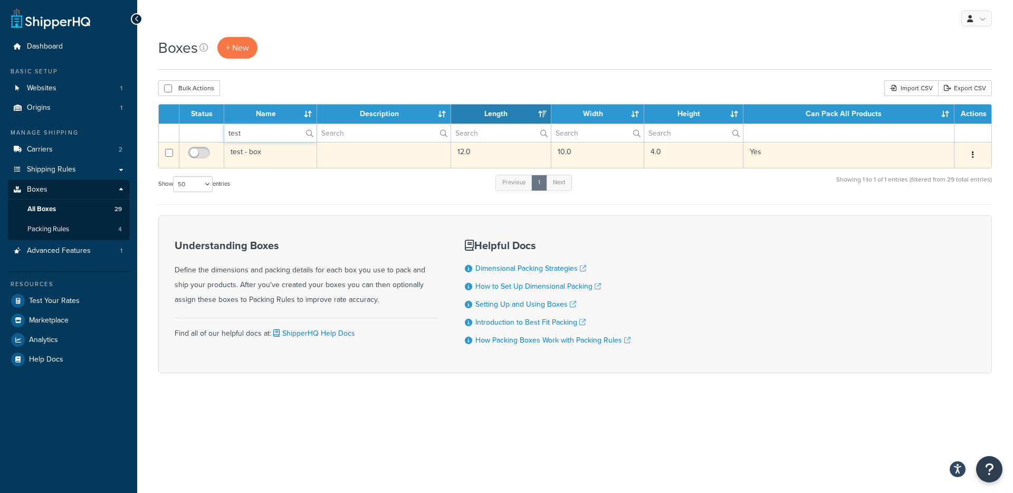
type input "test"
click at [971, 159] on button "button" at bounding box center [972, 155] width 15 height 17
click at [946, 192] on link "Duplicate" at bounding box center [937, 197] width 83 height 22
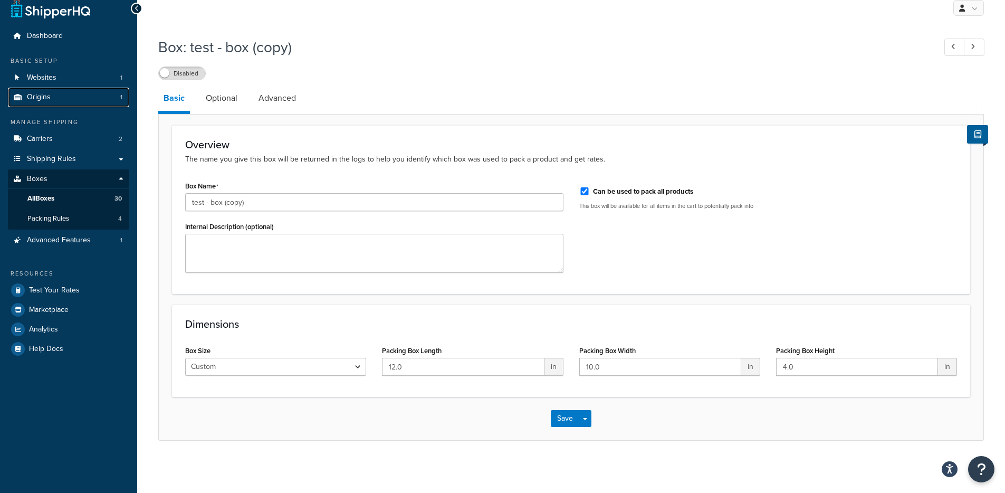
scroll to position [11, 0]
click at [68, 91] on link "Origins 1" at bounding box center [68, 97] width 121 height 20
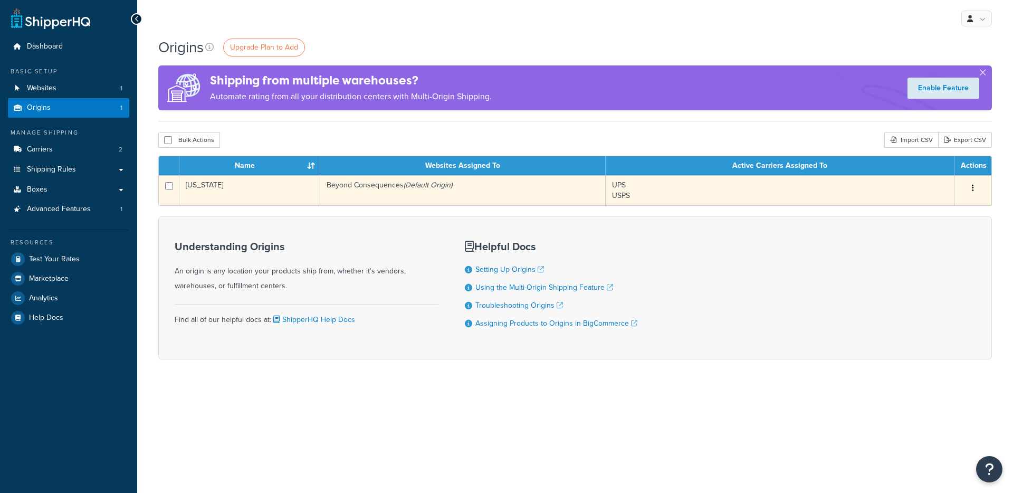
click at [360, 186] on td "Beyond Consequences (Default Origin)" at bounding box center [462, 190] width 285 height 30
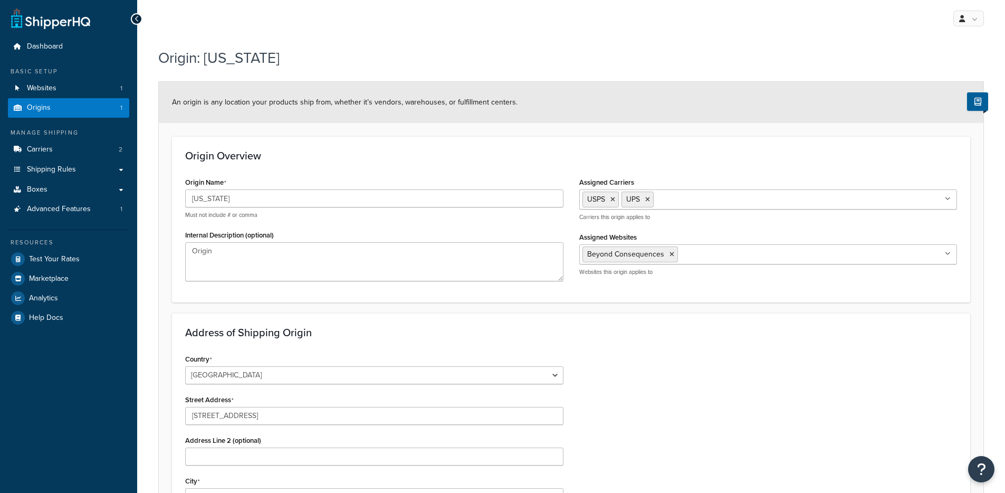
select select "6"
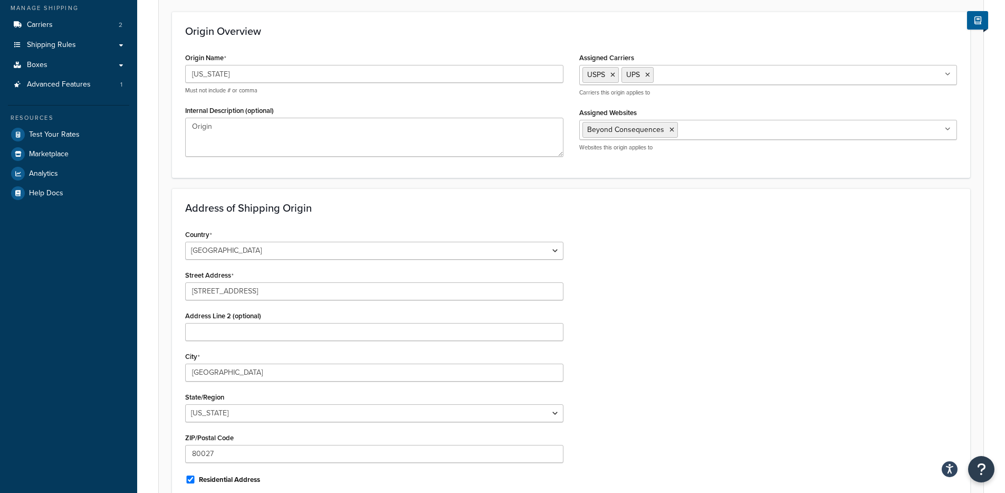
scroll to position [158, 0]
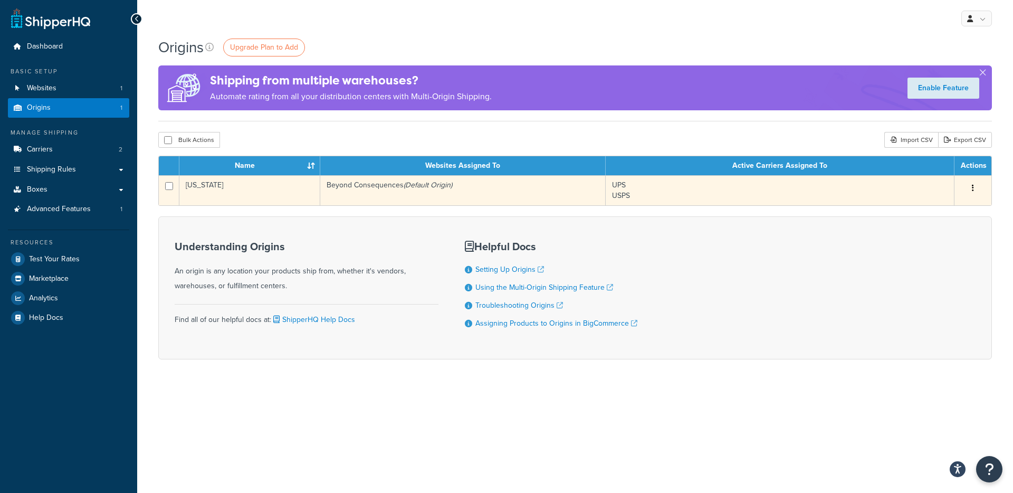
click at [289, 186] on td "[US_STATE]" at bounding box center [249, 190] width 141 height 30
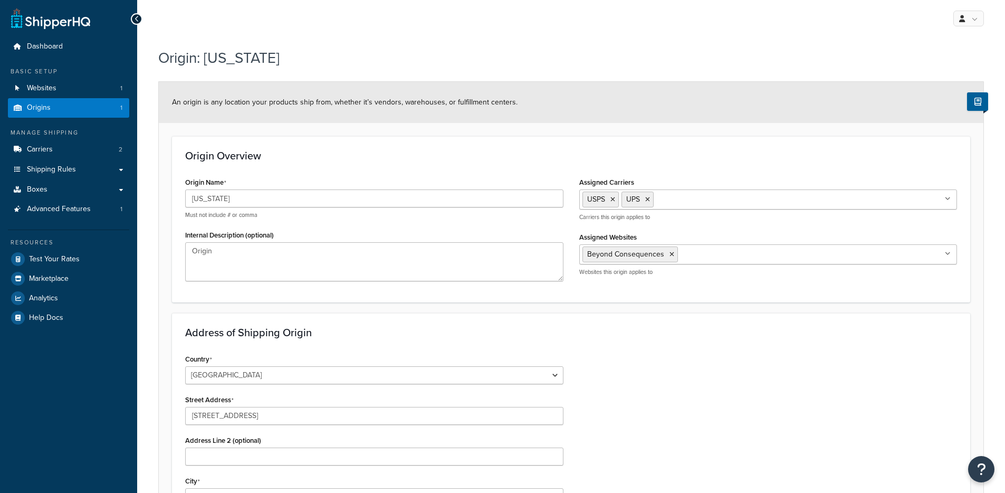
select select "6"
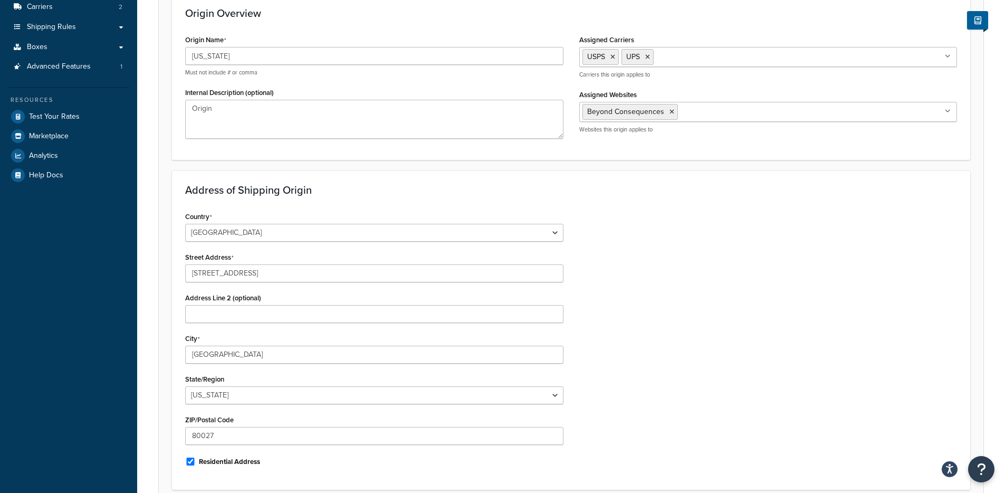
scroll to position [236, 0]
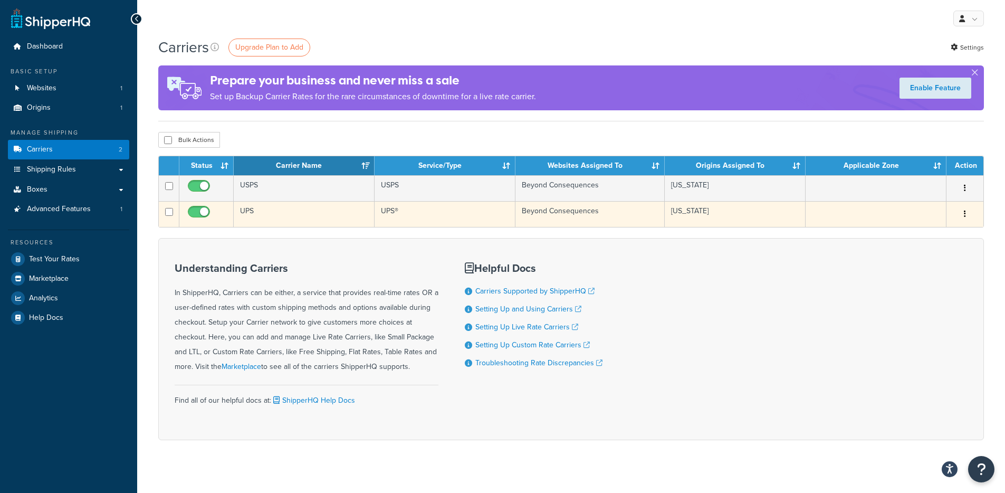
click at [273, 212] on td "UPS" at bounding box center [304, 214] width 141 height 26
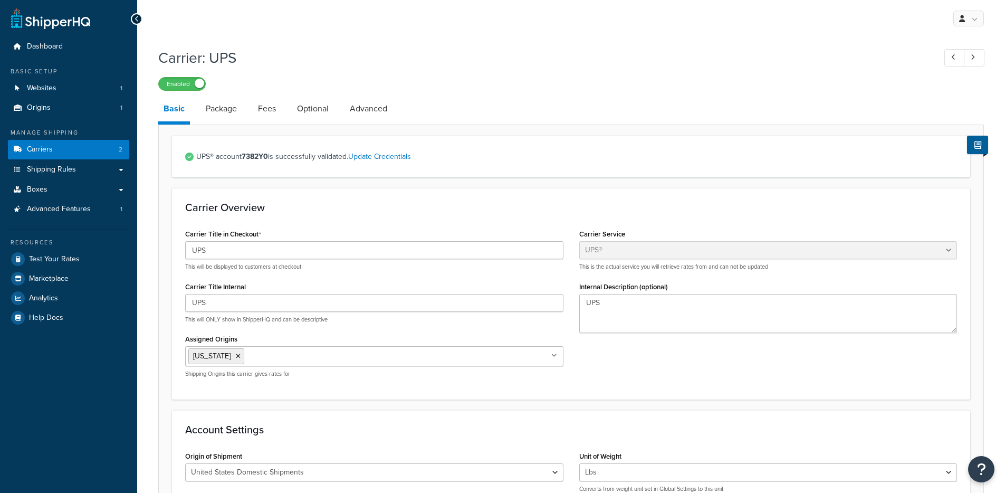
select select "ups"
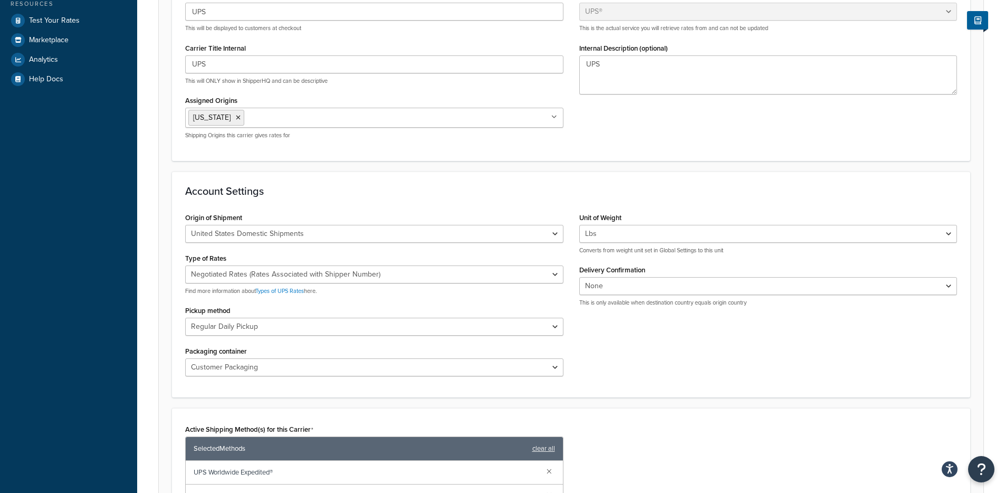
scroll to position [280, 0]
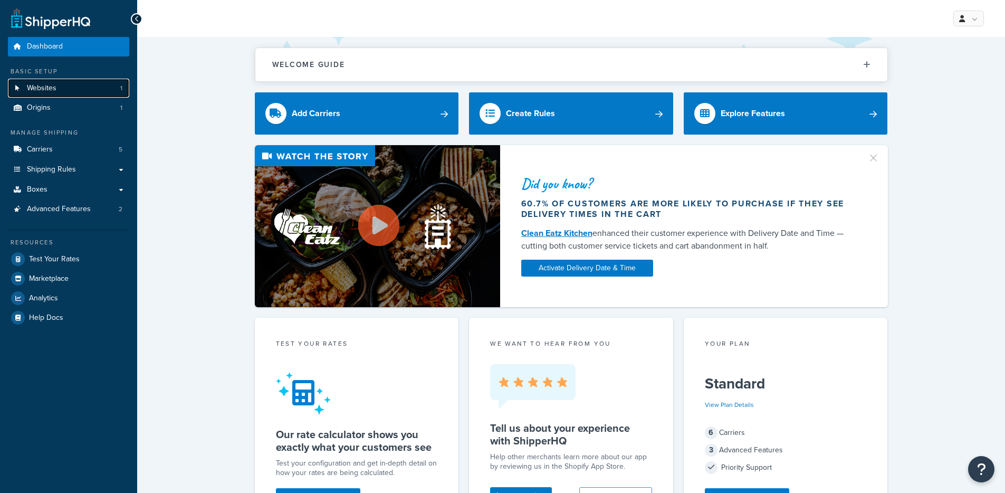
click at [101, 84] on link "Websites 1" at bounding box center [68, 89] width 121 height 20
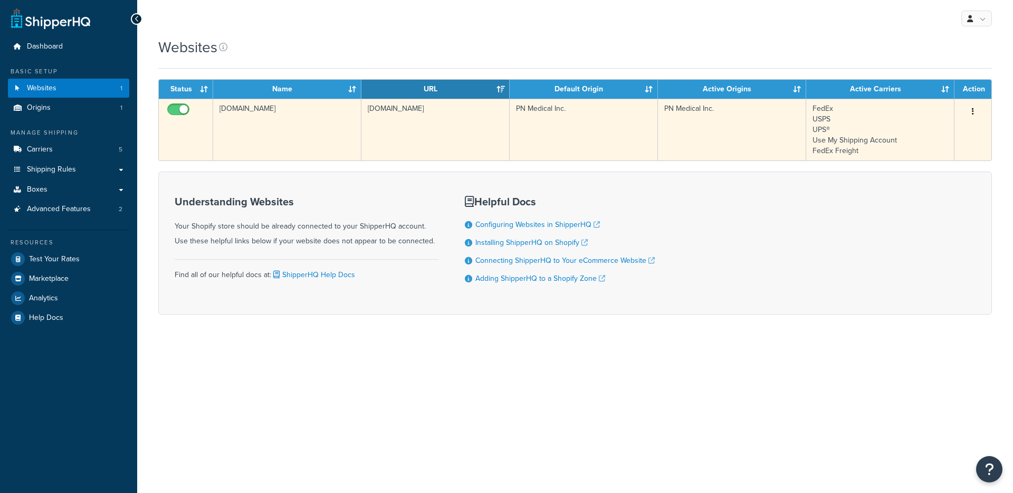
click at [338, 125] on td "[DOMAIN_NAME]" at bounding box center [287, 130] width 148 height 62
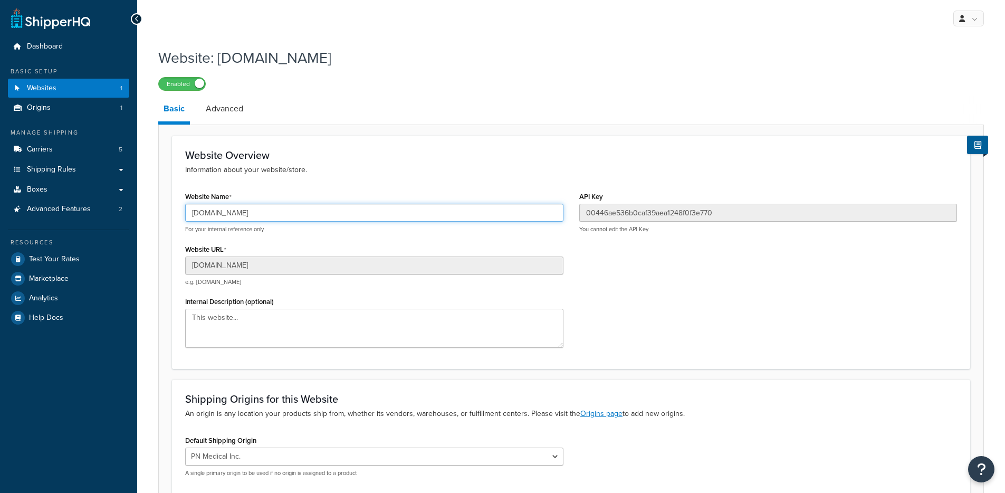
click at [262, 219] on input "the-breather-medicalwholesale.myshopify.com" at bounding box center [374, 213] width 378 height 18
click at [263, 218] on input "the-breather-medicalwholesale.myshopify.com" at bounding box center [374, 213] width 378 height 18
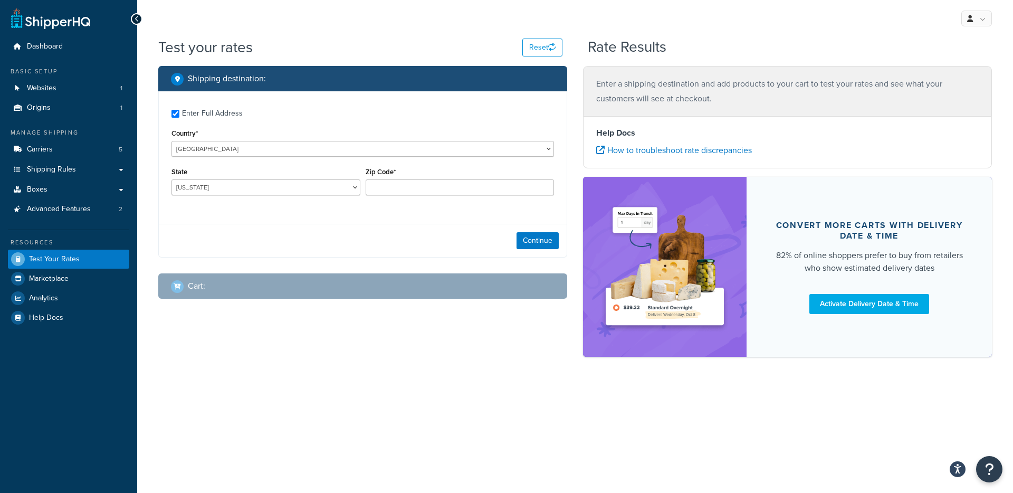
checkbox input "true"
type input "94080"
select select "CA"
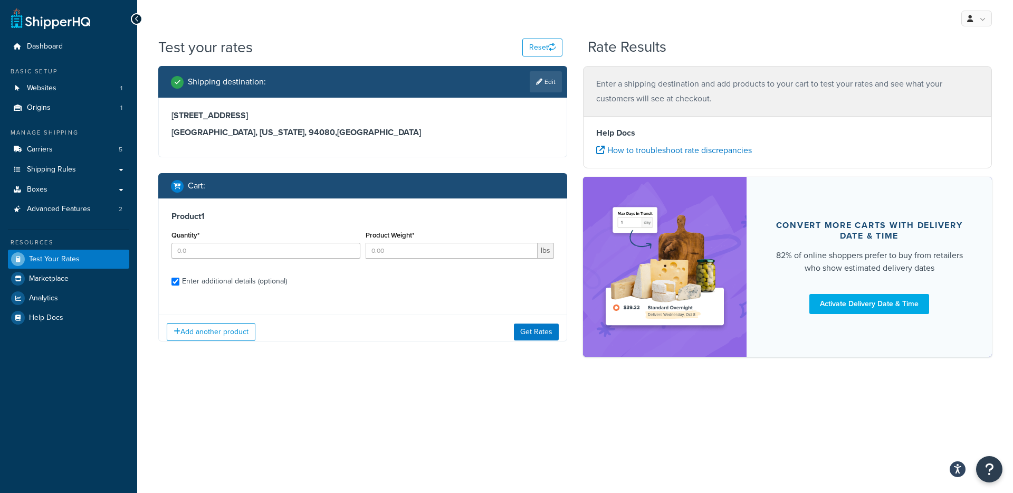
checkbox input "true"
type input "3240"
type input "0.269"
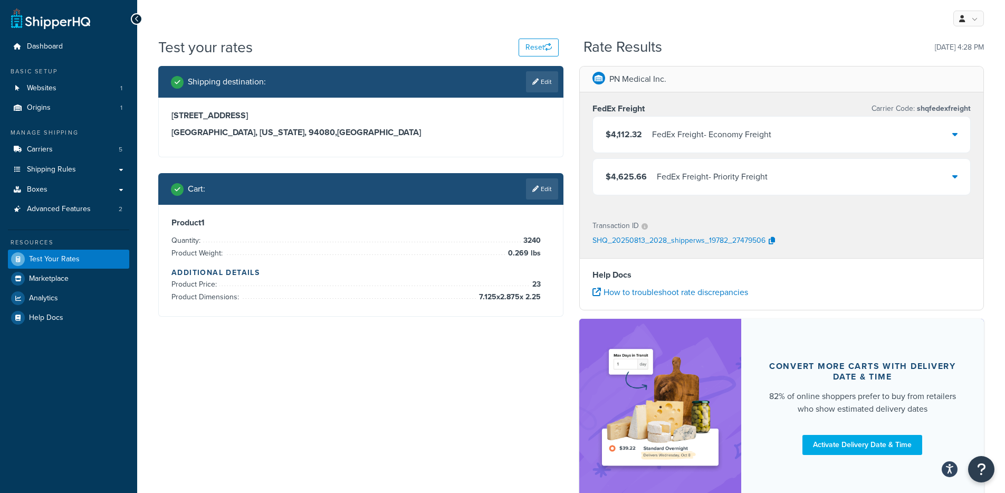
click at [780, 145] on div "$4,112.32 FedEx Freight - Economy Freight" at bounding box center [782, 135] width 378 height 36
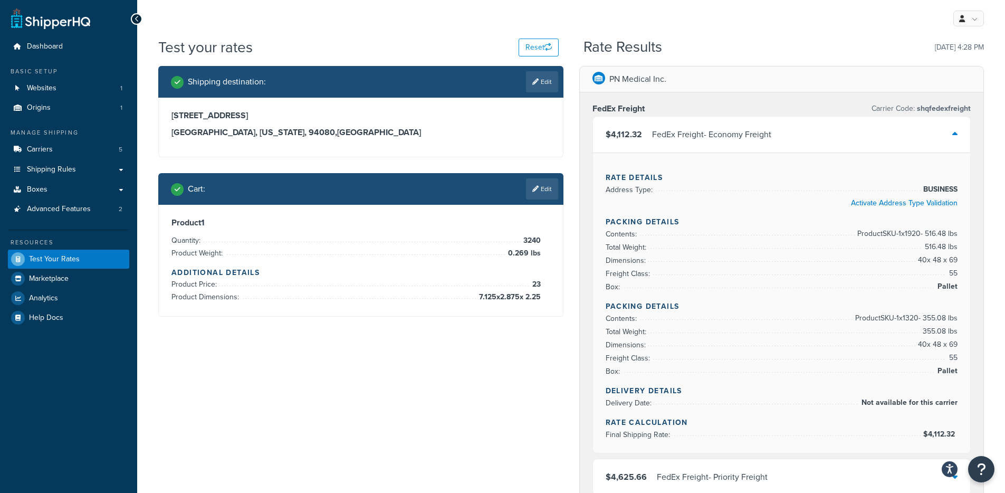
click at [780, 145] on div "$4,112.32 FedEx Freight - Economy Freight" at bounding box center [782, 135] width 378 height 36
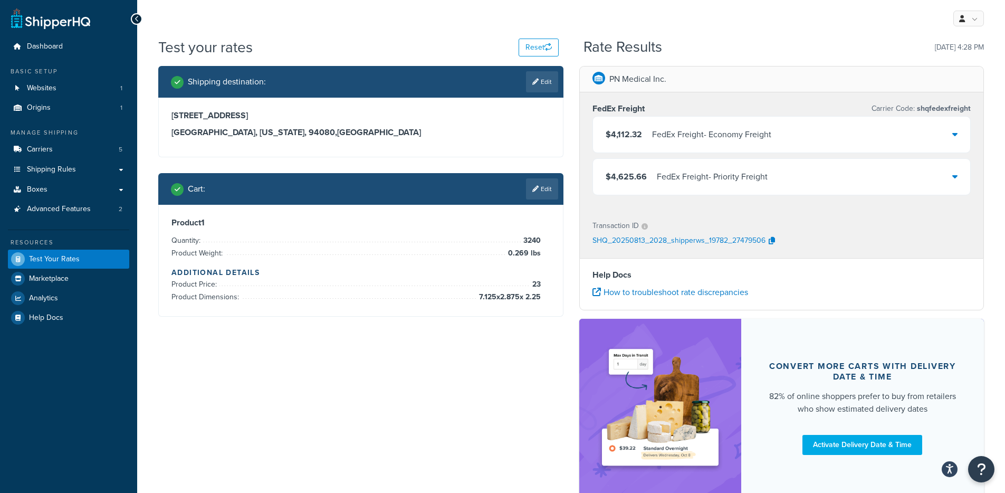
click at [749, 126] on div "$4,112.32 FedEx Freight - Economy Freight" at bounding box center [782, 135] width 378 height 36
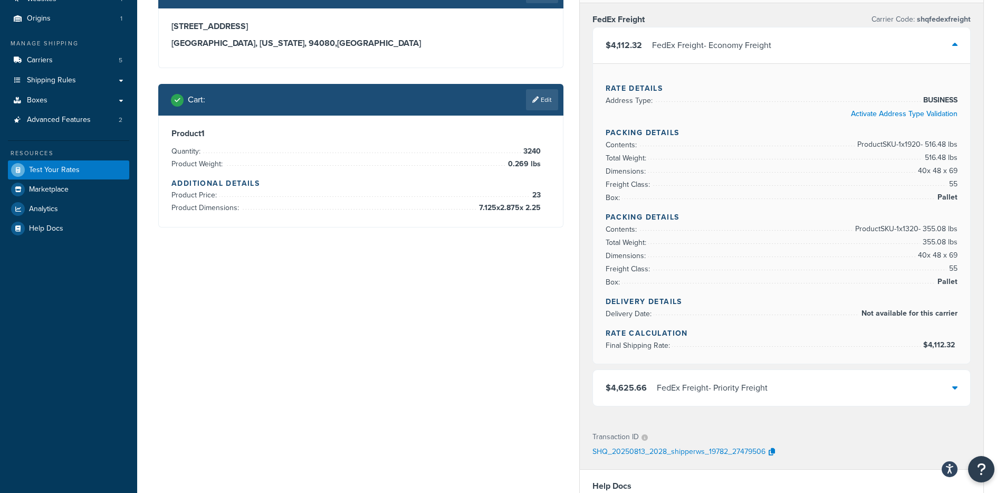
scroll to position [130, 0]
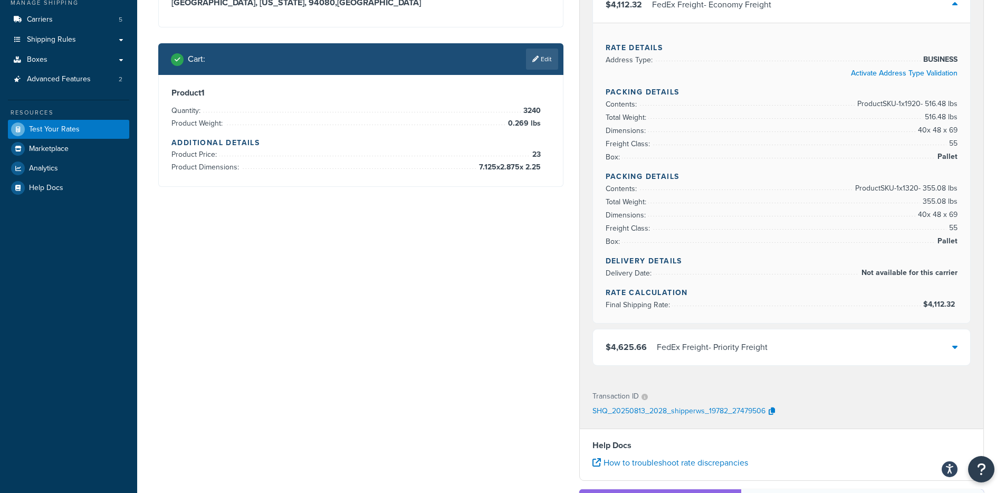
click at [786, 352] on div "$4,625.66 FedEx Freight - Priority Freight" at bounding box center [782, 347] width 378 height 36
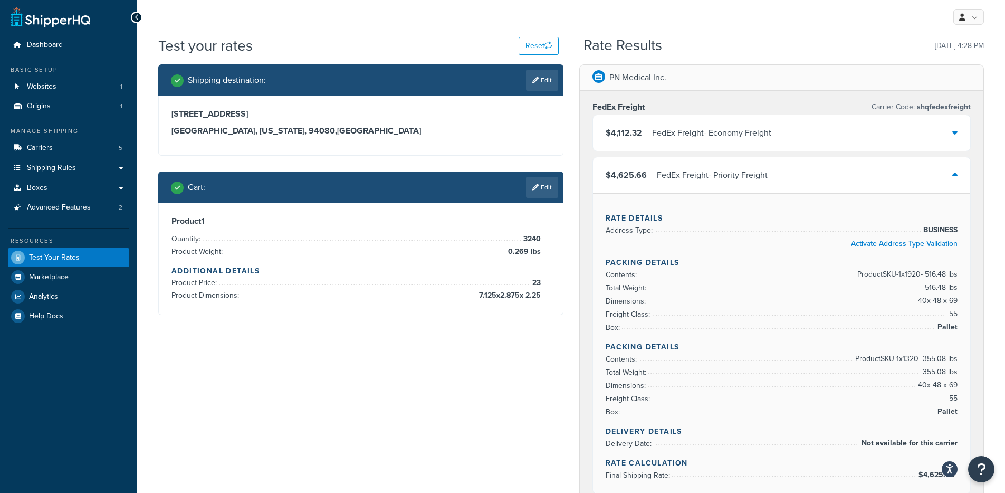
scroll to position [0, 0]
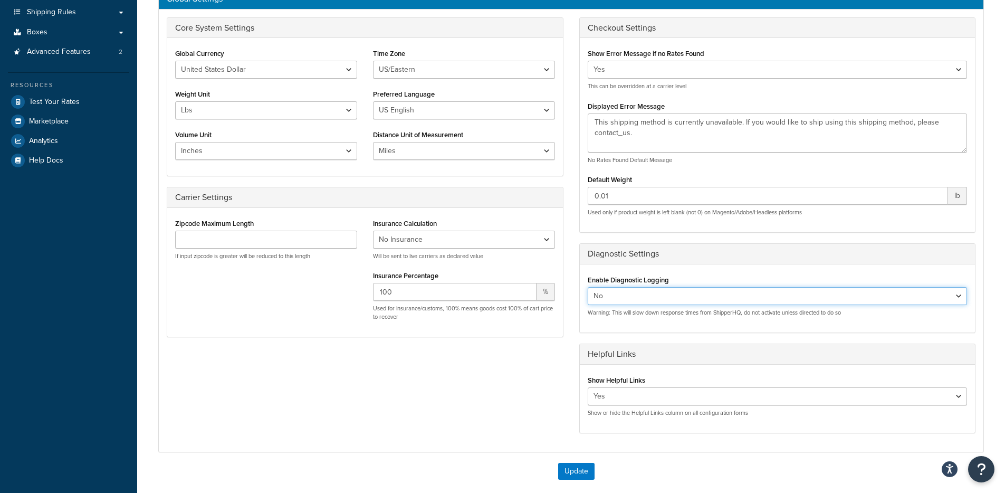
click at [667, 300] on select "Yes No" at bounding box center [778, 296] width 380 height 18
select select "true"
click at [582, 477] on button "Update" at bounding box center [576, 471] width 36 height 17
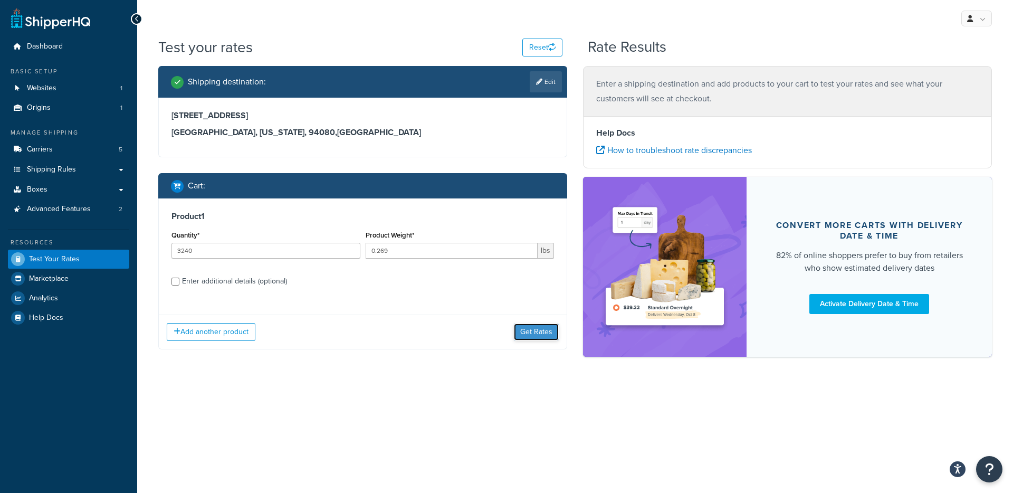
click at [526, 329] on button "Get Rates" at bounding box center [536, 331] width 45 height 17
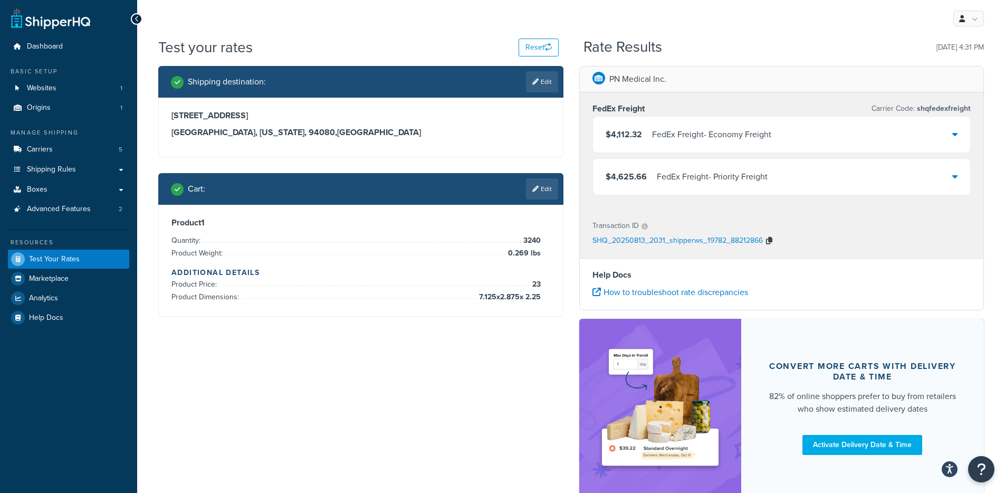
click at [769, 240] on icon "button" at bounding box center [769, 240] width 6 height 7
click at [636, 126] on div "$4,112.32 FedEx Freight - Economy Freight" at bounding box center [782, 135] width 378 height 36
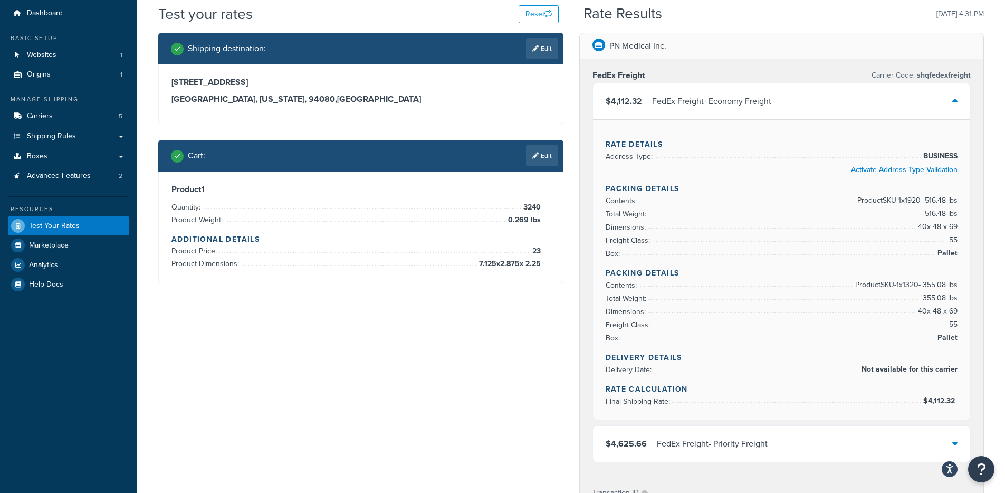
scroll to position [34, 0]
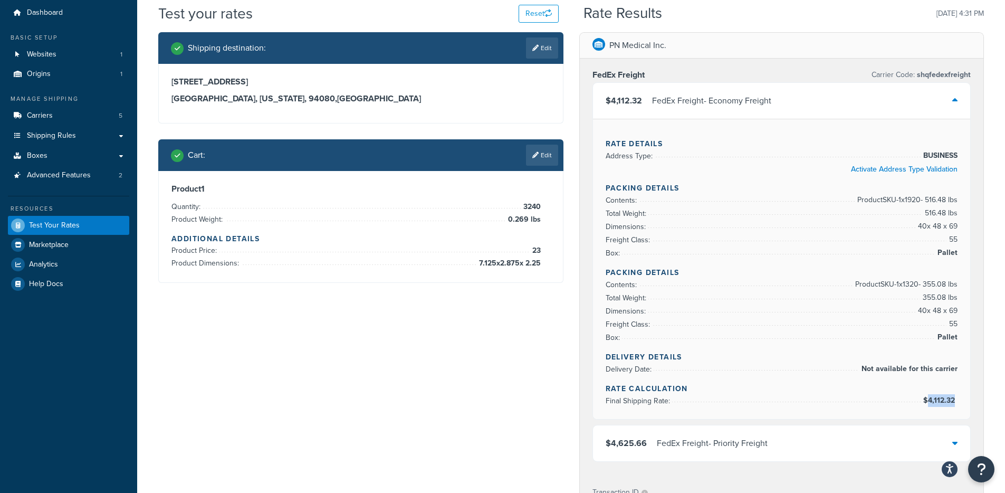
drag, startPoint x: 930, startPoint y: 401, endPoint x: 956, endPoint y: 401, distance: 26.4
click at [956, 401] on span "$4,112.32" at bounding box center [940, 400] width 34 height 11
copy span "4,112.32"
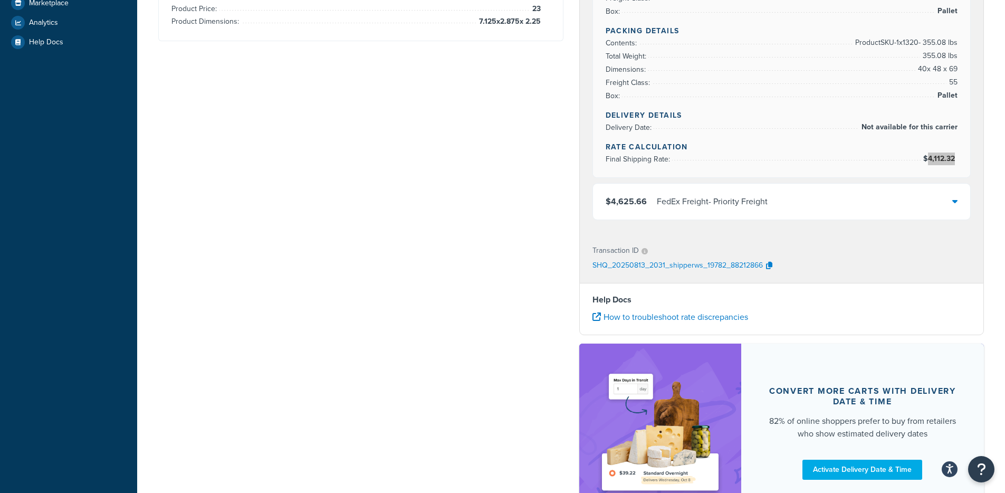
scroll to position [305, 0]
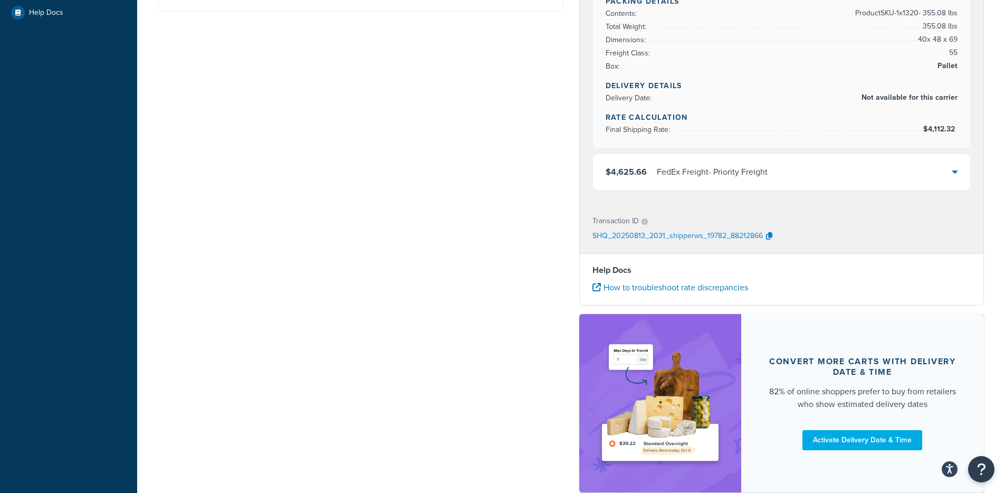
click at [868, 173] on div "$4,625.66 FedEx Freight - Priority Freight" at bounding box center [782, 172] width 378 height 36
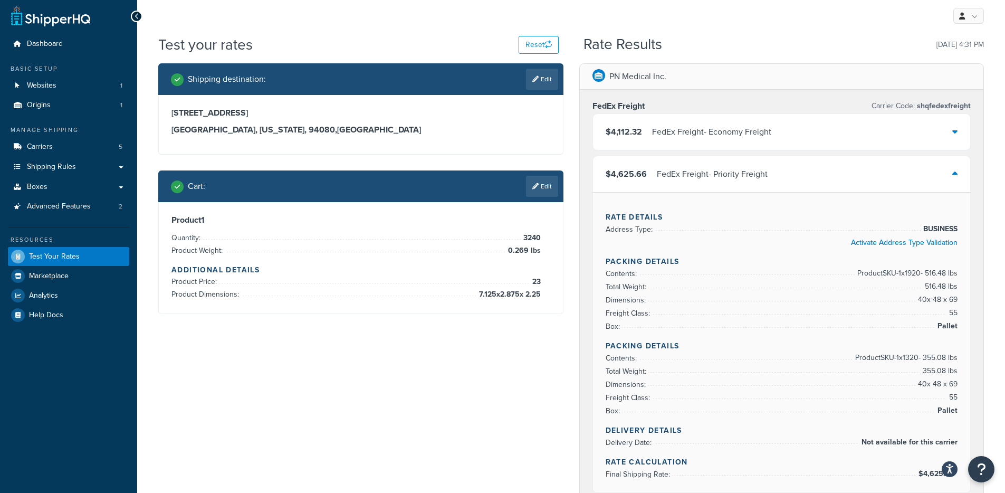
scroll to position [0, 0]
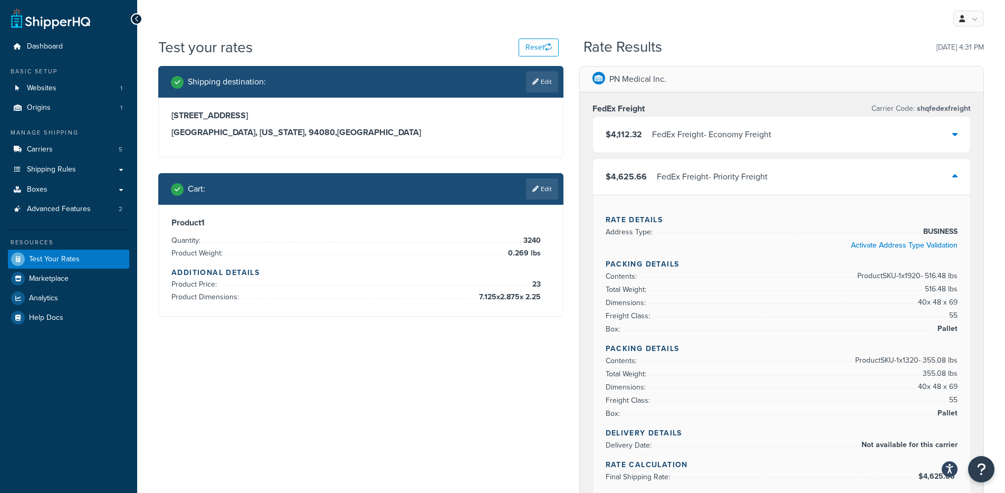
click at [945, 111] on span "shqfedexfreight" at bounding box center [943, 108] width 56 height 11
copy span "shqfedexfreight"
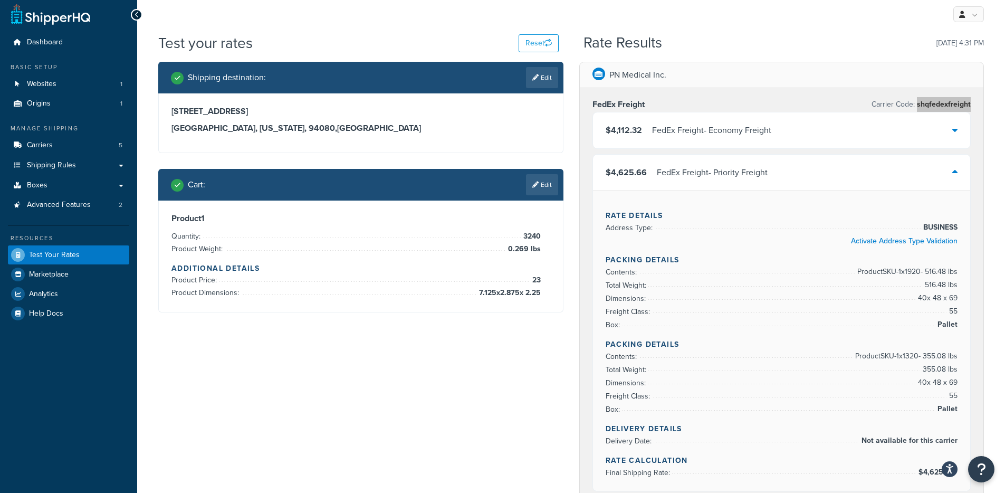
scroll to position [12, 0]
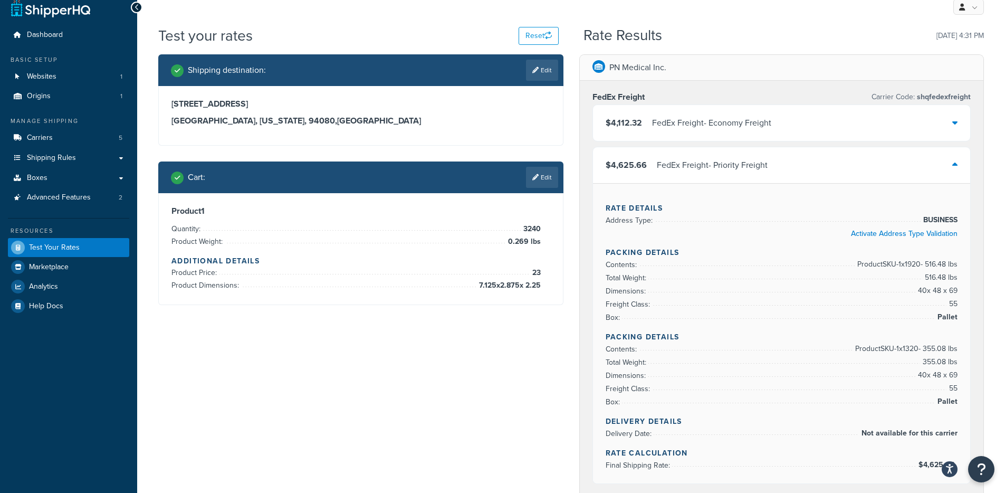
click at [712, 130] on div "$4,112.32 FedEx Freight - Economy Freight" at bounding box center [782, 123] width 378 height 36
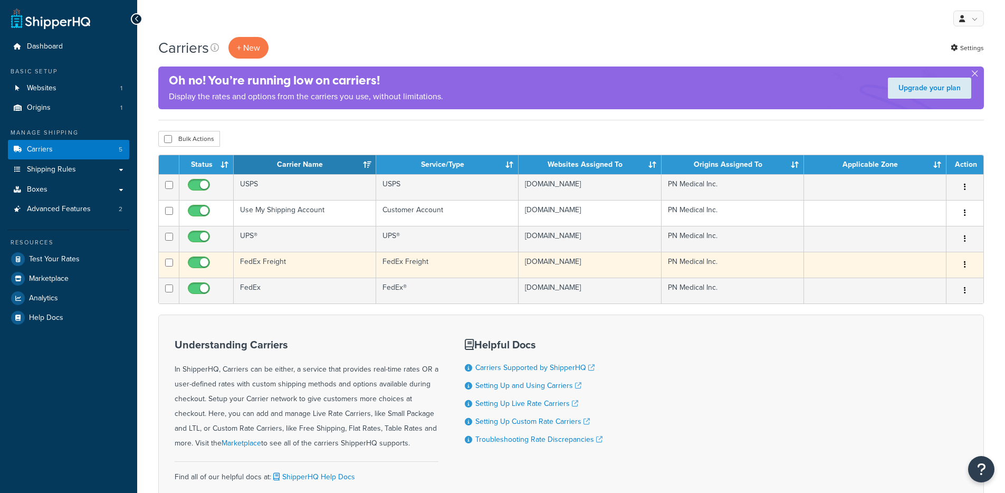
click at [309, 275] on td "FedEx Freight" at bounding box center [305, 265] width 142 height 26
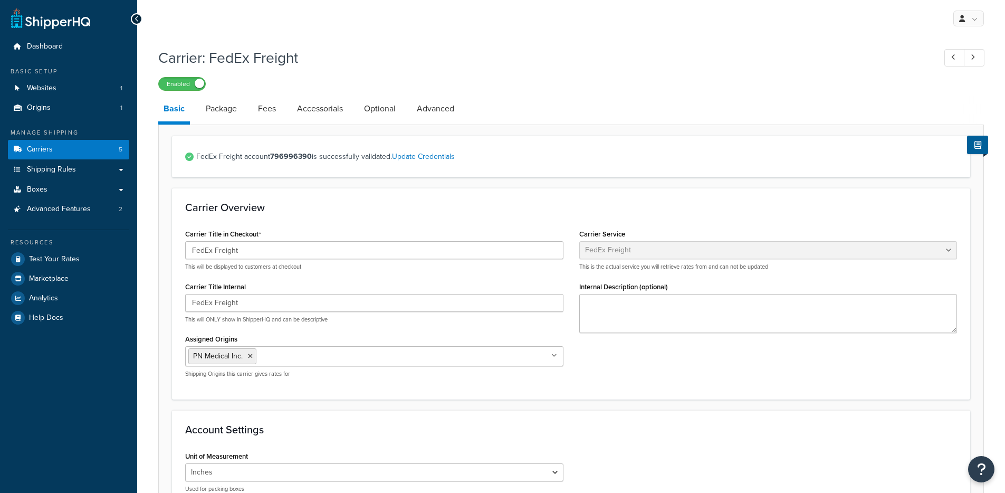
select select "fedExFreight"
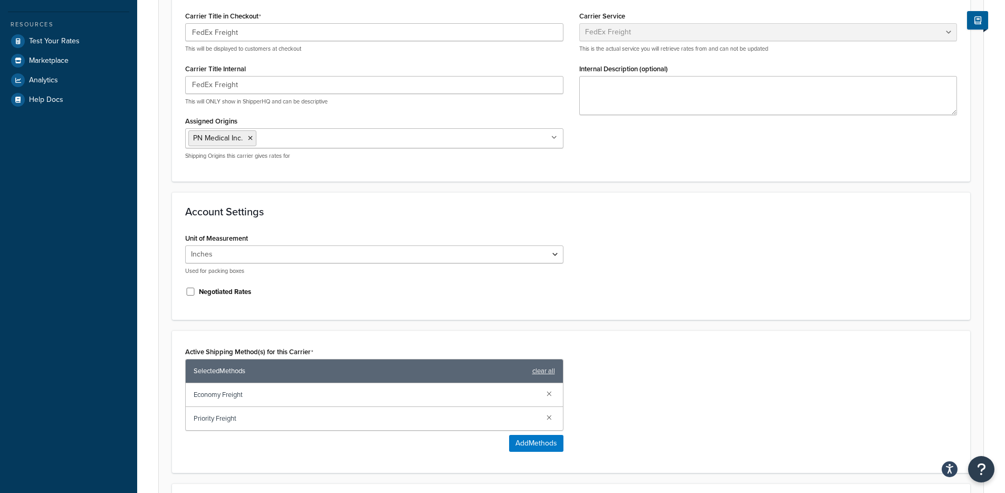
scroll to position [223, 0]
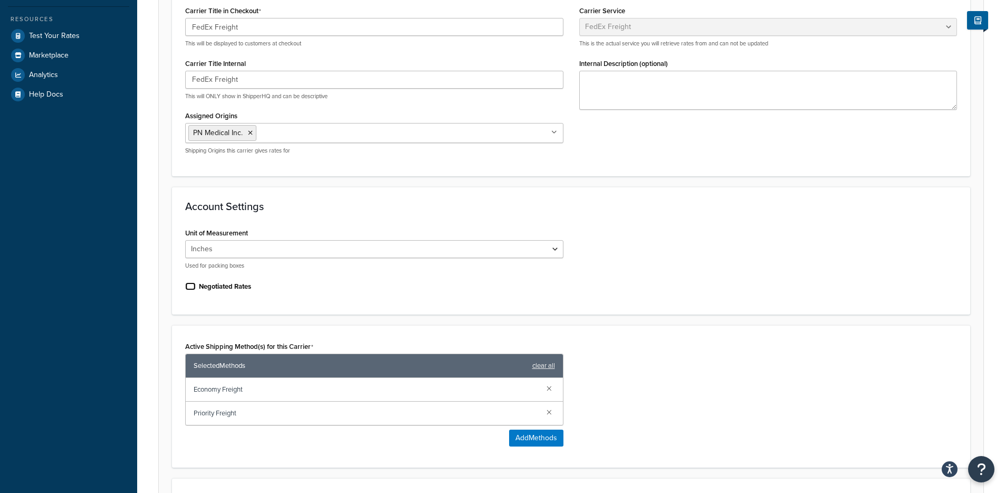
click at [194, 285] on input "Negotiated Rates" at bounding box center [190, 286] width 11 height 8
checkbox input "true"
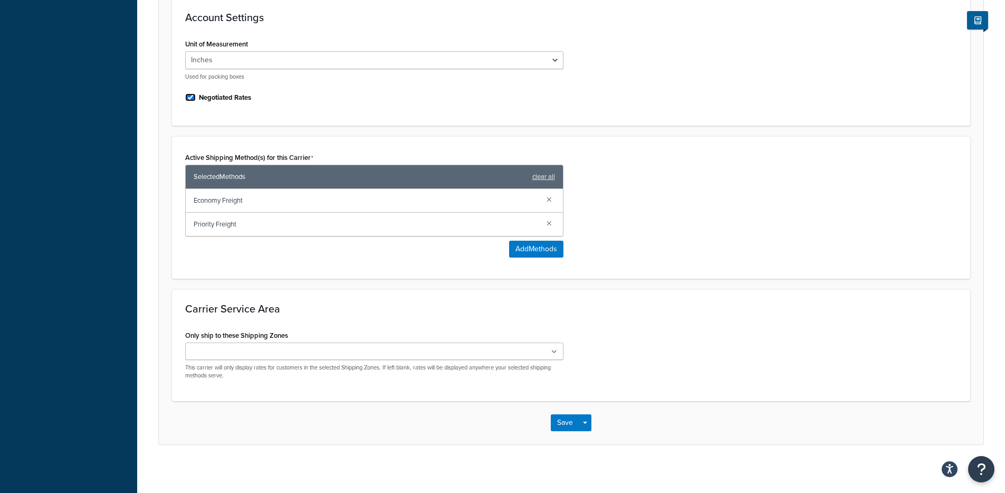
scroll to position [417, 0]
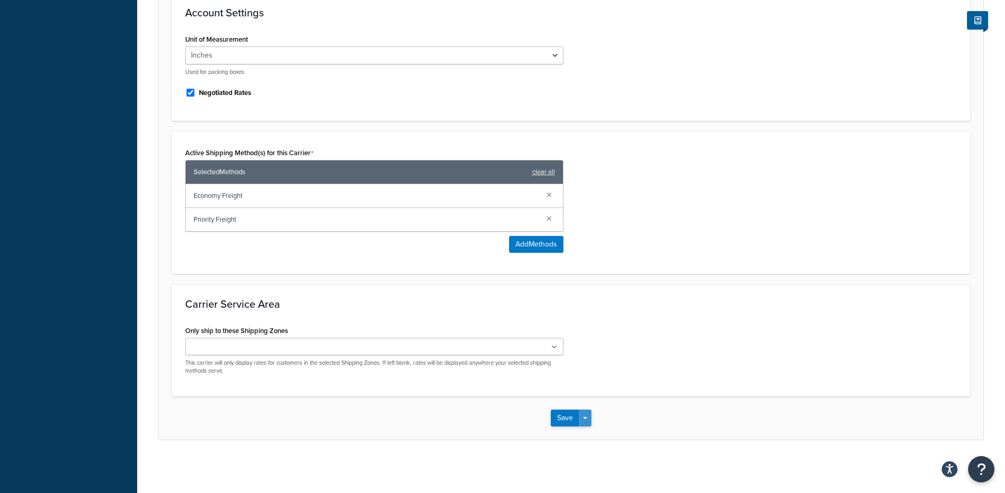
click at [591, 416] on button "Save Dropdown" at bounding box center [585, 417] width 13 height 17
click at [587, 432] on button "Save and Edit" at bounding box center [589, 437] width 77 height 22
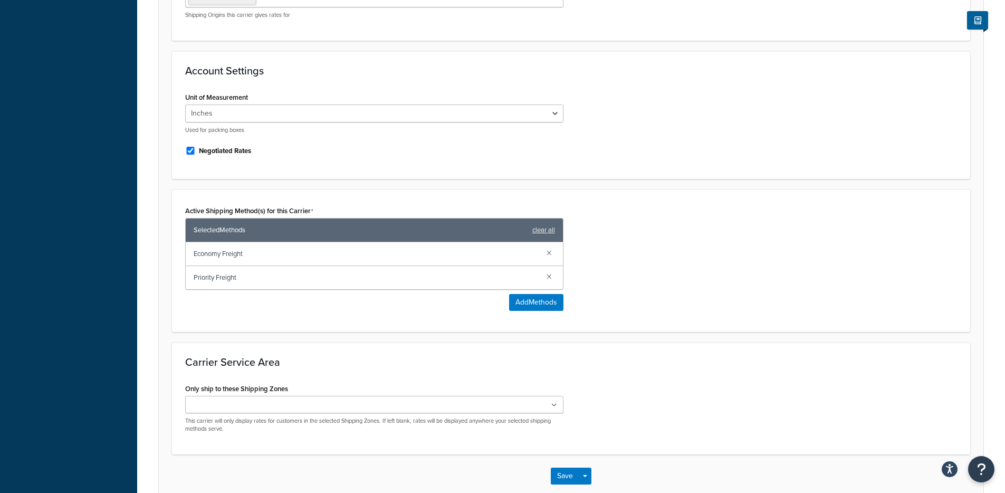
scroll to position [0, 0]
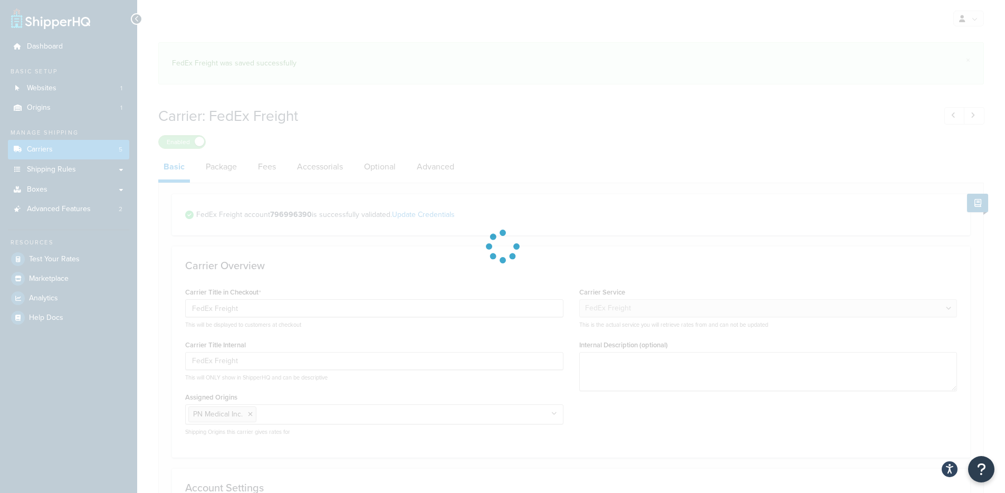
select select "fedExFreight"
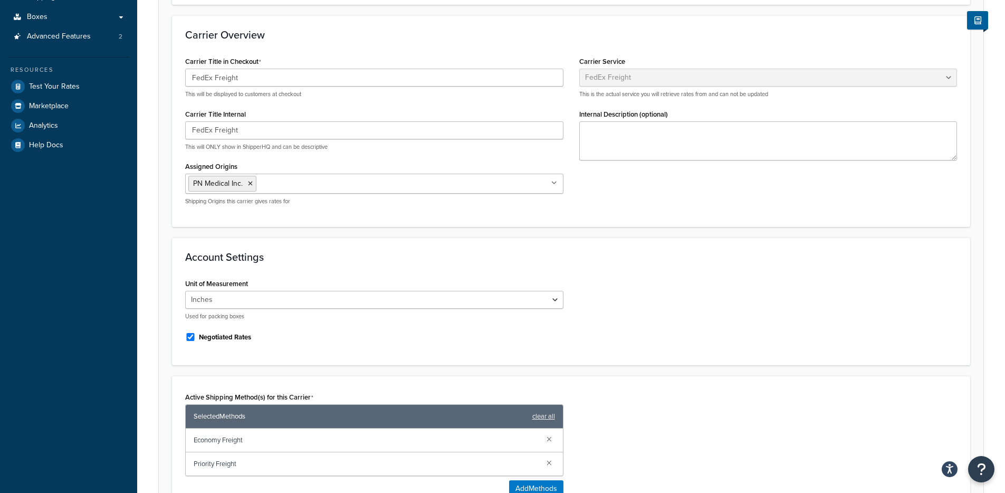
scroll to position [263, 0]
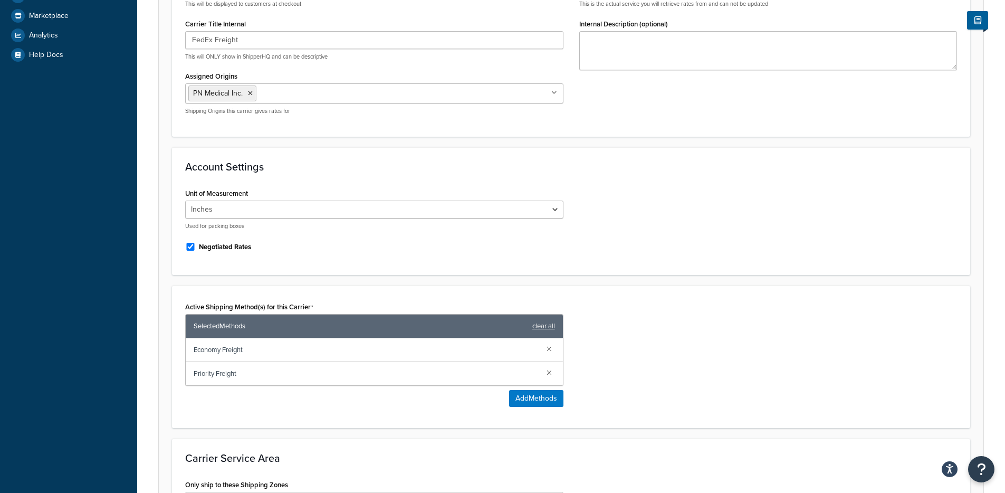
click at [233, 250] on label "Negotiated Rates" at bounding box center [225, 246] width 52 height 9
click at [196, 250] on input "Negotiated Rates" at bounding box center [190, 247] width 11 height 8
checkbox input "false"
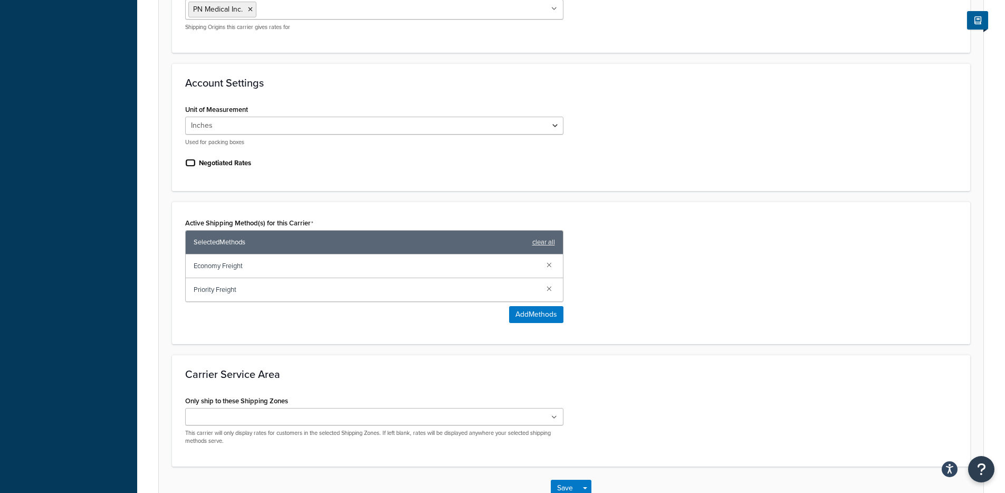
scroll to position [417, 0]
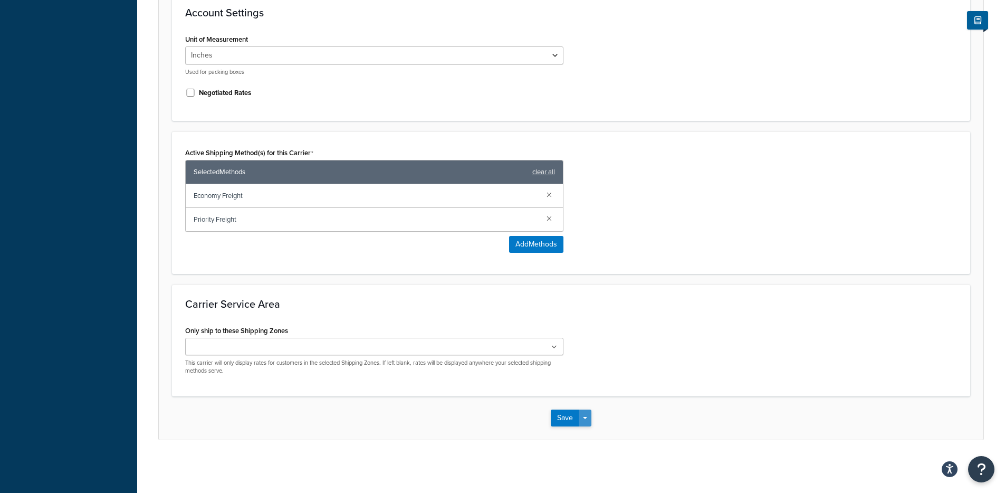
click at [586, 413] on button "Save Dropdown" at bounding box center [585, 417] width 13 height 17
click at [586, 431] on button "Save and Edit" at bounding box center [589, 437] width 77 height 22
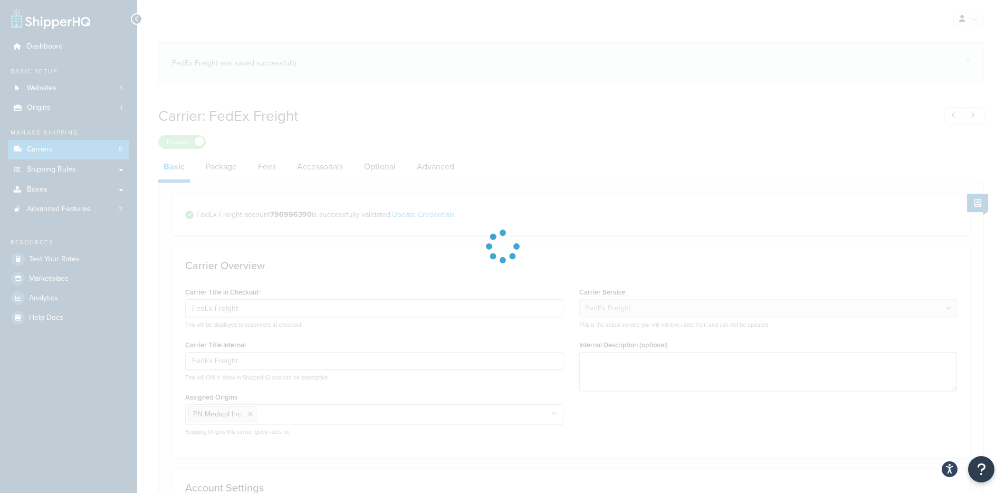
select select "fedExFreight"
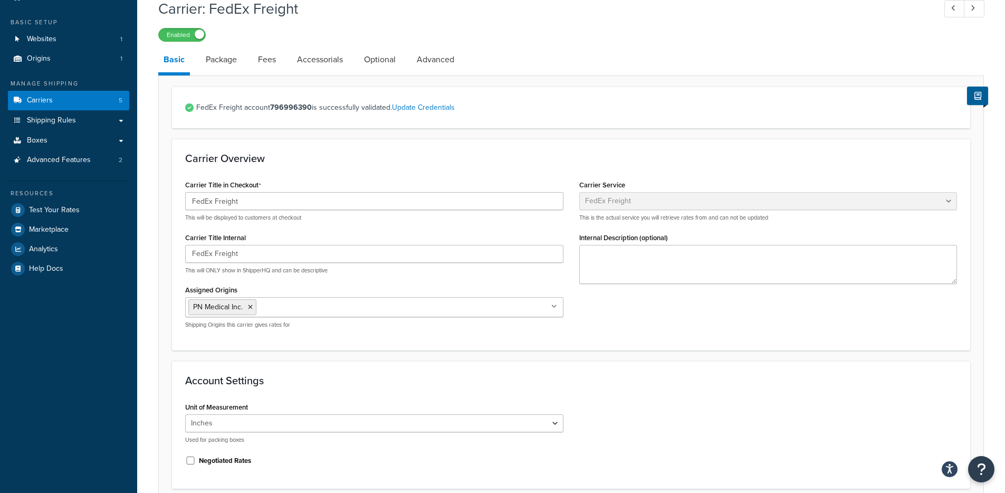
scroll to position [47, 0]
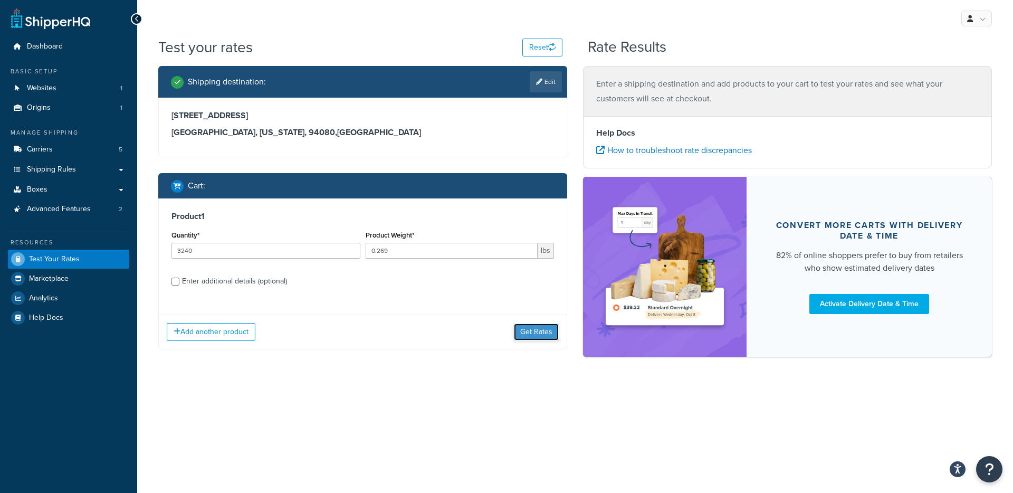
click at [535, 336] on button "Get Rates" at bounding box center [536, 331] width 45 height 17
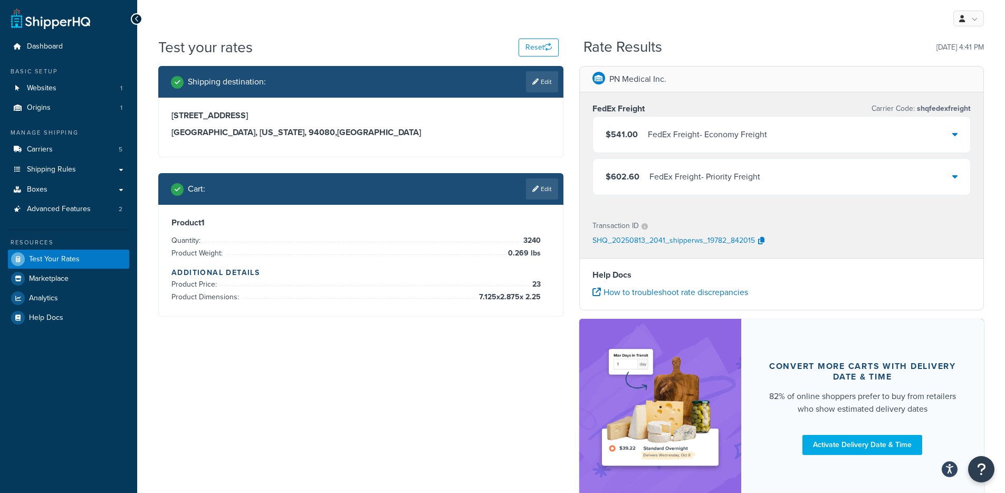
click at [796, 140] on div "$541.00 FedEx Freight - Economy Freight" at bounding box center [782, 135] width 378 height 36
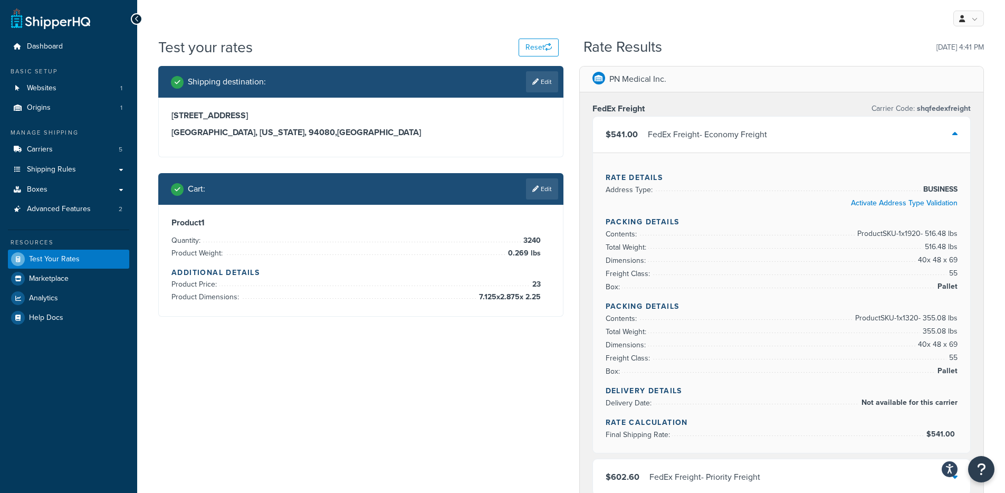
click at [700, 137] on div "FedEx Freight - Economy Freight" at bounding box center [707, 134] width 119 height 15
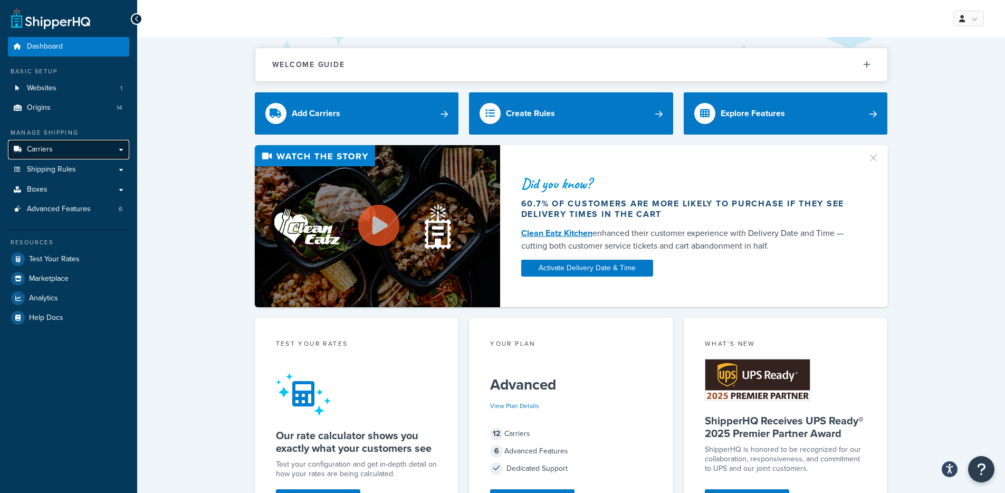
click at [90, 144] on link "Carriers" at bounding box center [68, 150] width 121 height 20
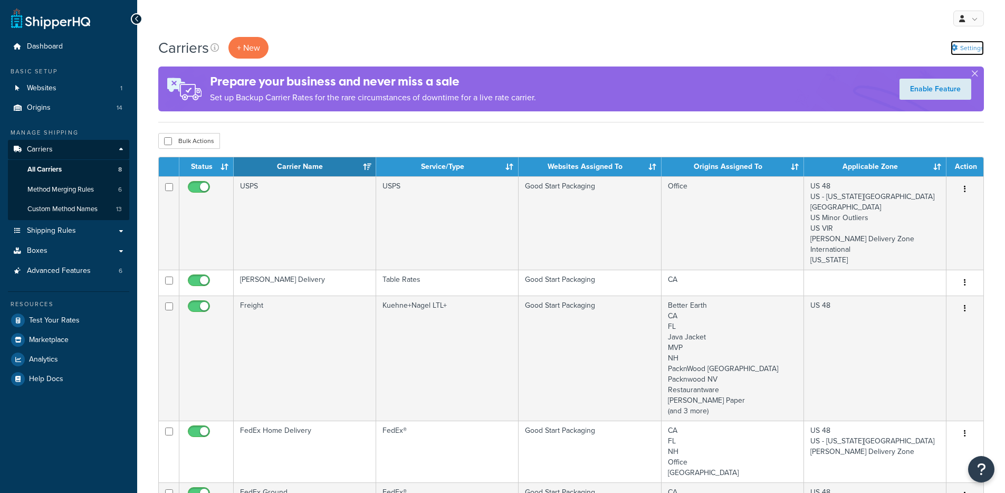
click at [965, 51] on link "Settings" at bounding box center [967, 48] width 33 height 15
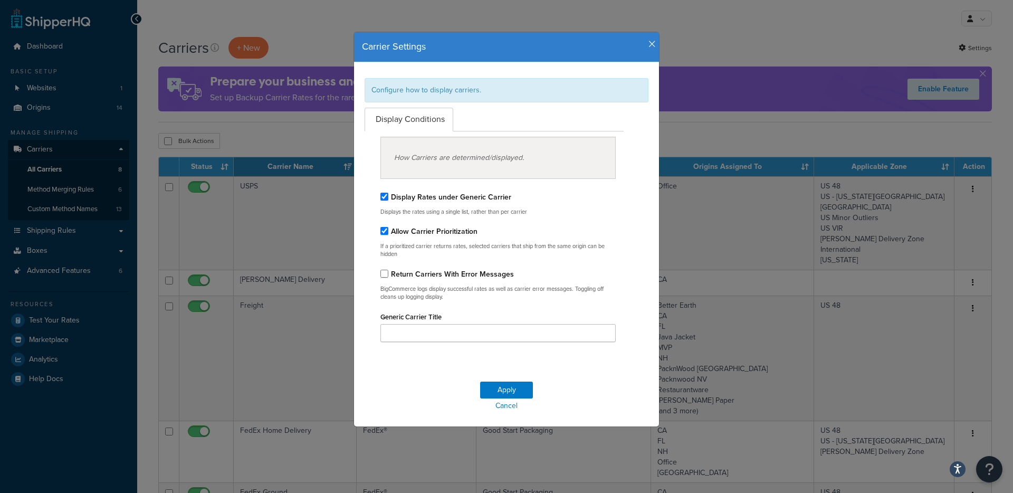
click at [648, 43] on icon "button" at bounding box center [651, 44] width 7 height 9
click at [648, 43] on div "Carrier Settings Configure how to display carriers. Display Conditions How Carr…" at bounding box center [506, 229] width 306 height 395
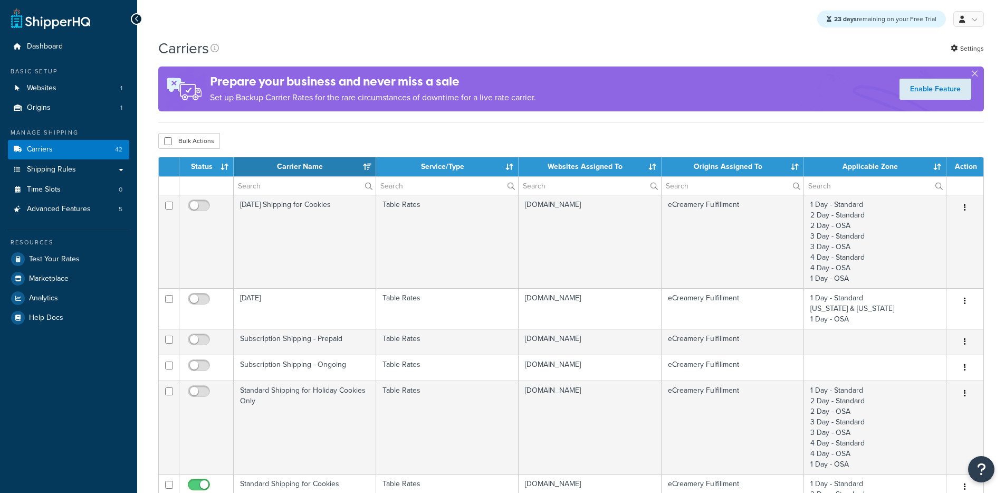
select select "15"
click at [114, 93] on link "Websites 1" at bounding box center [68, 89] width 121 height 20
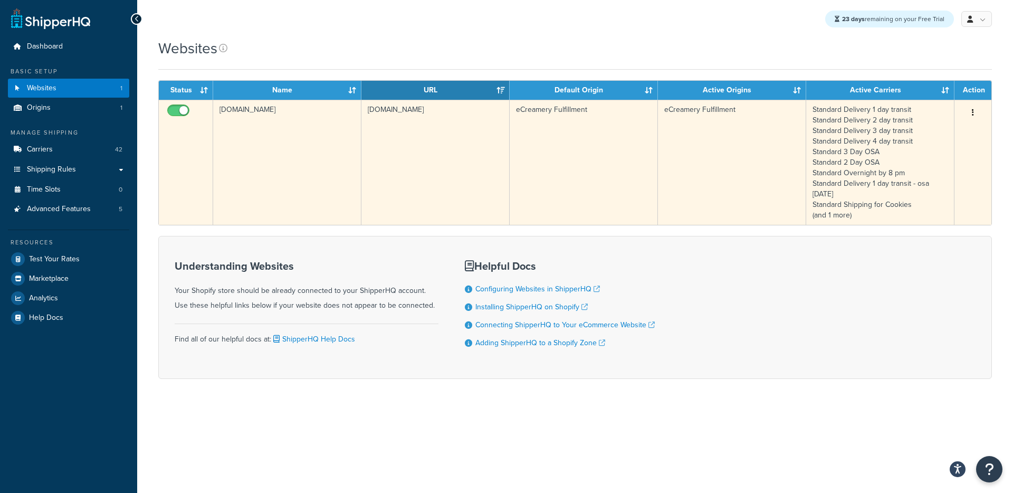
click at [466, 157] on td "[DOMAIN_NAME]" at bounding box center [435, 162] width 148 height 125
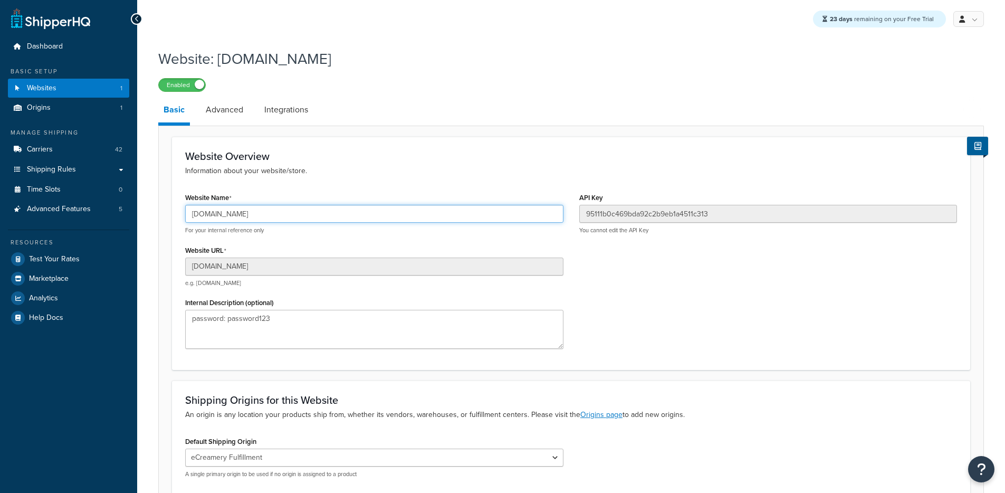
click at [259, 215] on input "[DOMAIN_NAME]" at bounding box center [374, 214] width 378 height 18
click at [246, 212] on input "[DOMAIN_NAME]" at bounding box center [374, 214] width 378 height 18
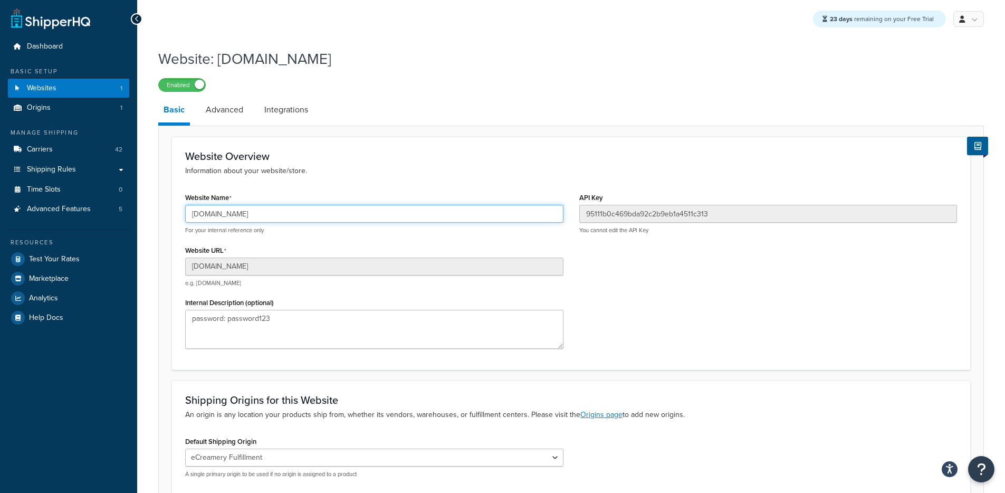
click at [246, 212] on input "[DOMAIN_NAME]" at bounding box center [374, 214] width 378 height 18
